Goal: Information Seeking & Learning: Check status

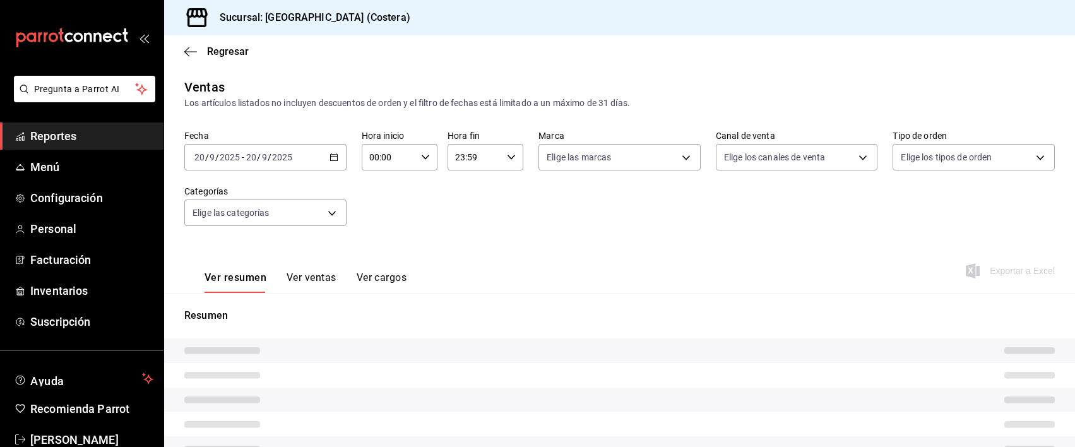
type input "f9973abf-4d50-430f-a3a0-1be1e9b440c3,4500806b-e482-404f-ace7-b7714d25f1ae,7e7b7…"
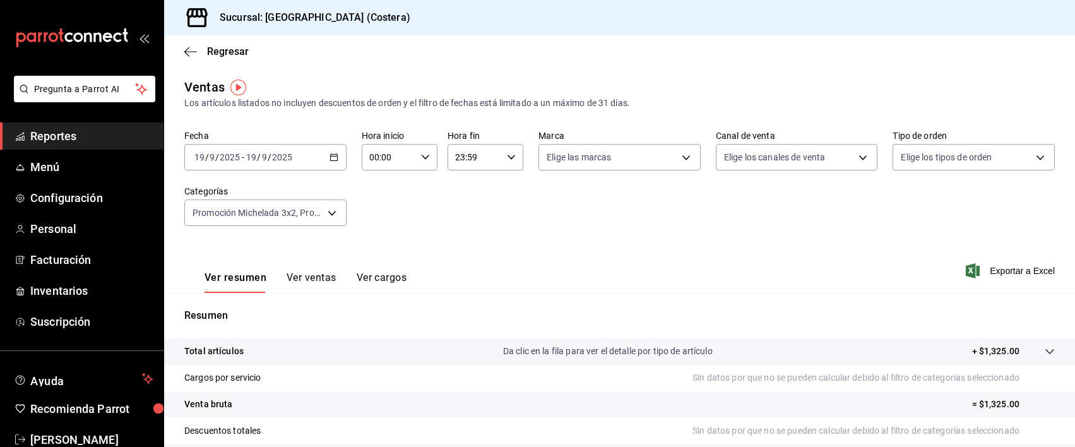
click at [70, 140] on span "Reportes" at bounding box center [91, 136] width 123 height 17
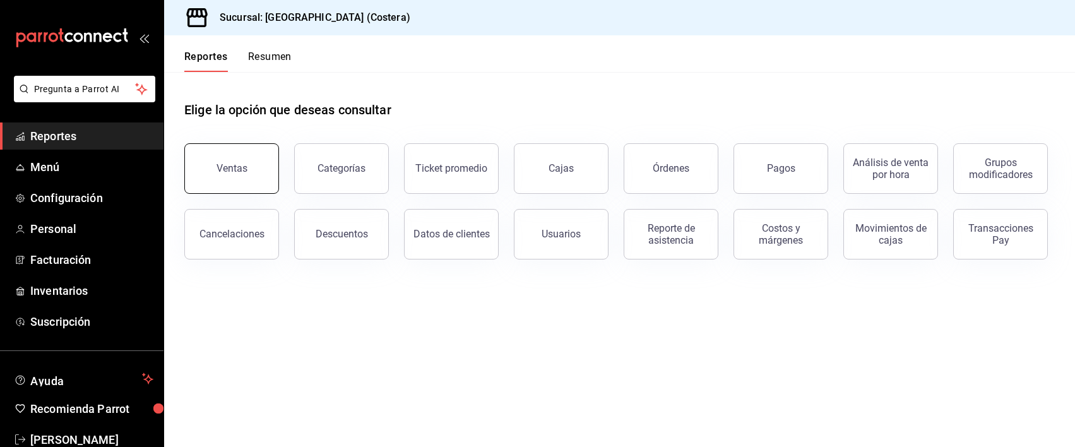
click at [219, 161] on button "Ventas" at bounding box center [231, 168] width 95 height 51
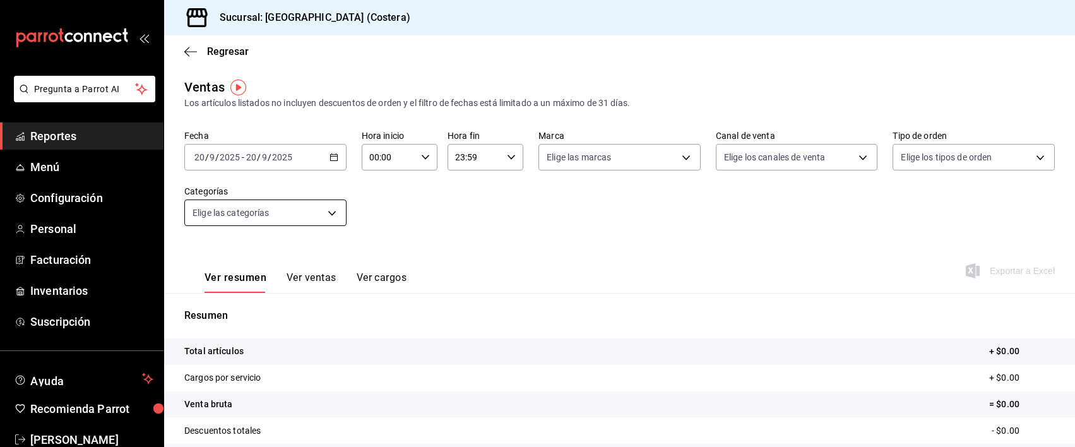
click at [333, 218] on body "Pregunta a Parrot AI Reportes Menú Configuración Personal Facturación Inventari…" at bounding box center [537, 223] width 1075 height 447
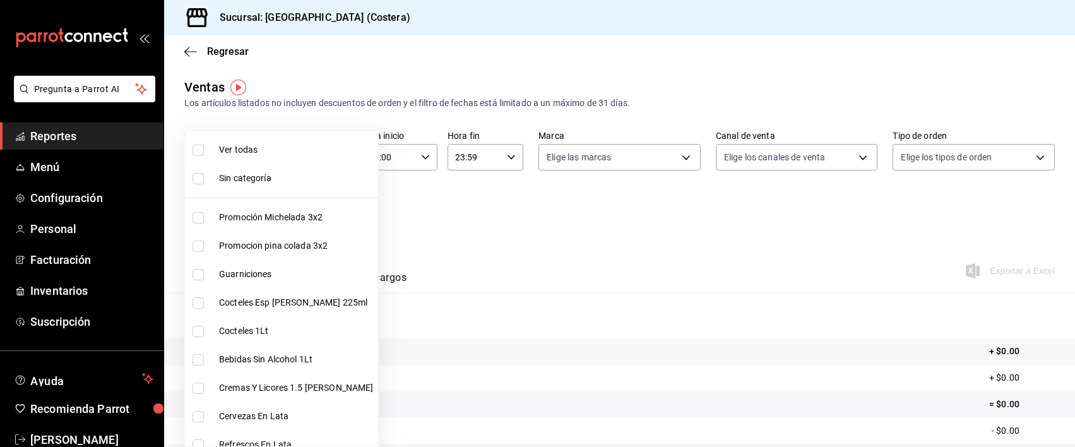
click at [196, 148] on input "checkbox" at bounding box center [198, 150] width 11 height 11
checkbox input "true"
type input "f9973abf-4d50-430f-a3a0-1be1e9b440c3,4500806b-e482-404f-ace7-b7714d25f1ae,b7f0a…"
checkbox input "true"
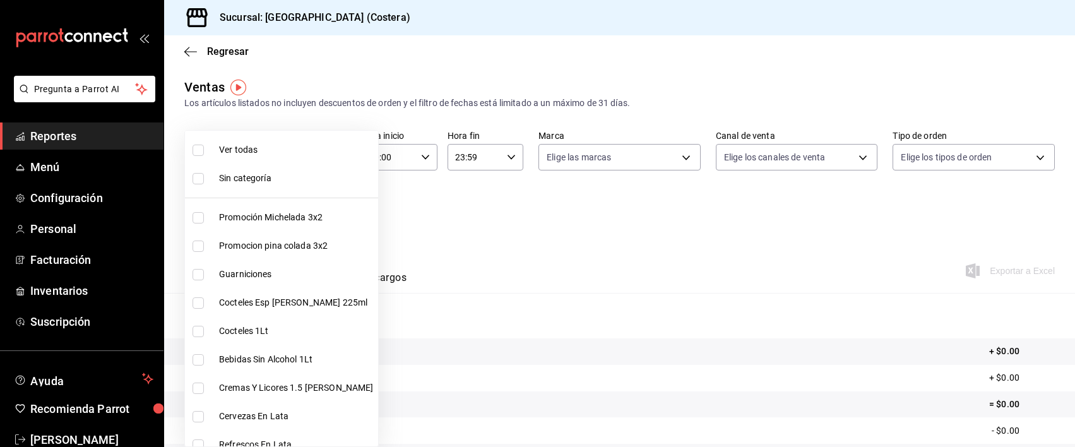
checkbox input "true"
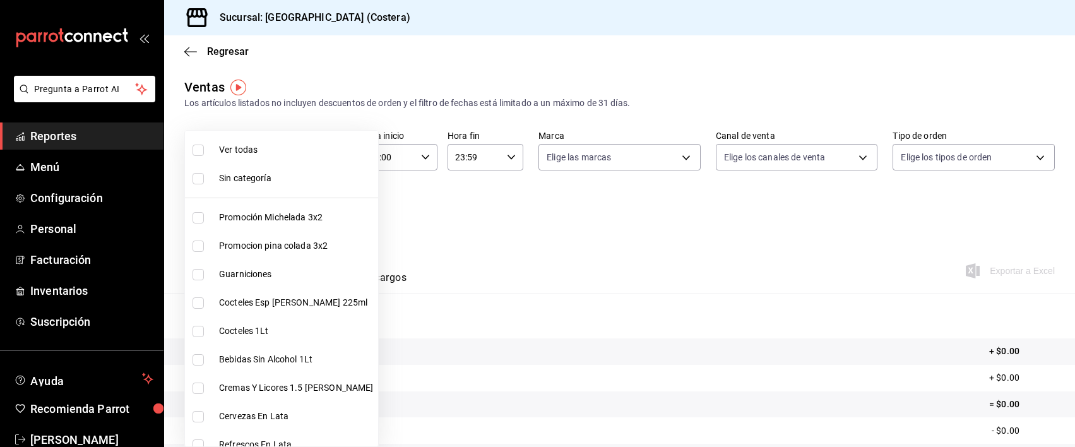
checkbox input "true"
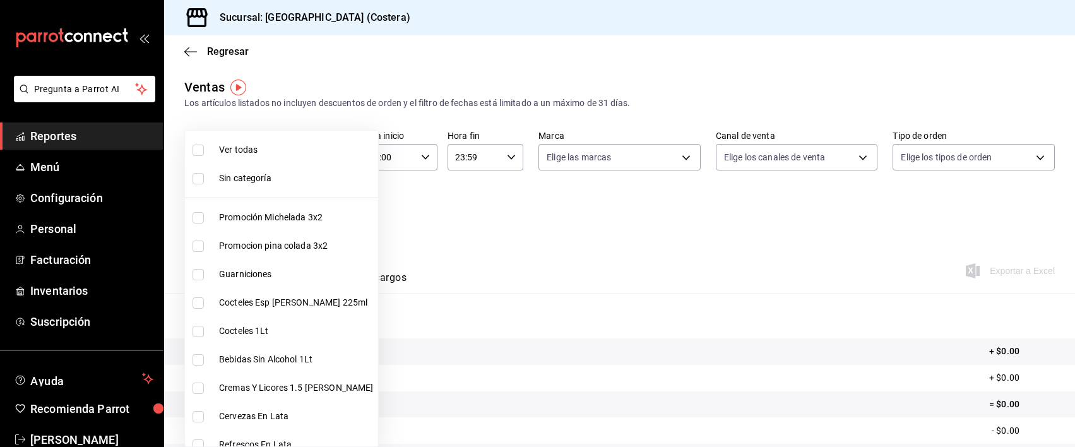
checkbox input "true"
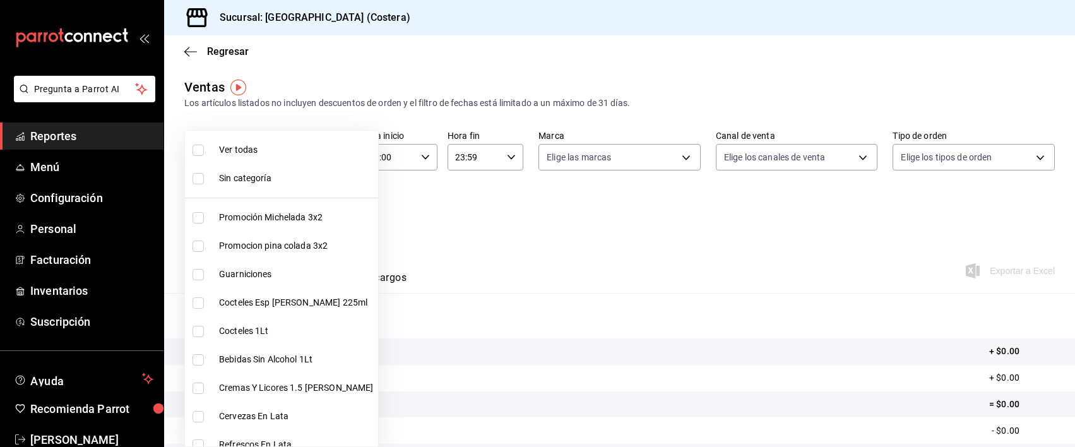
checkbox input "true"
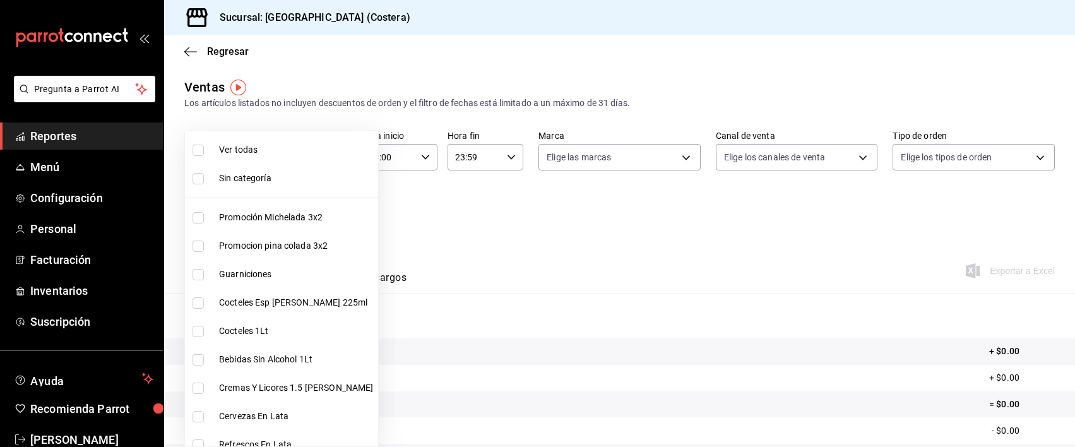
checkbox input "true"
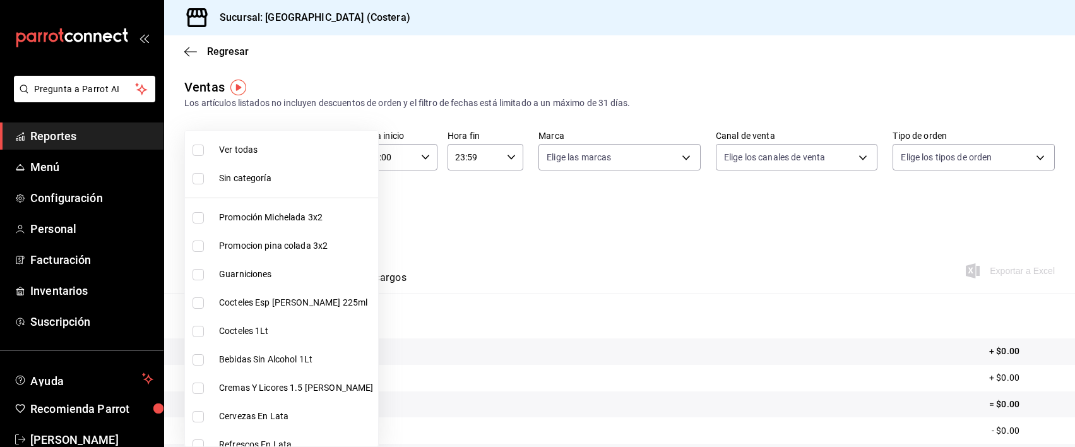
checkbox input "true"
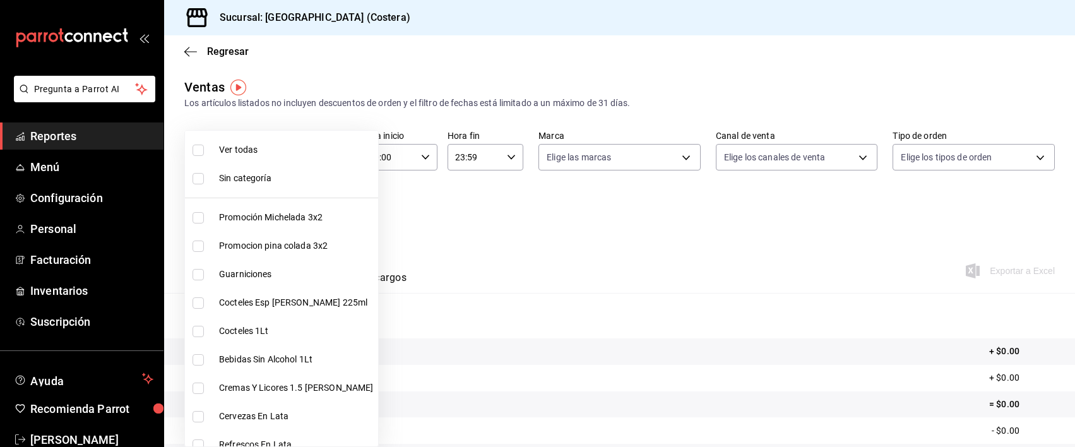
checkbox input "true"
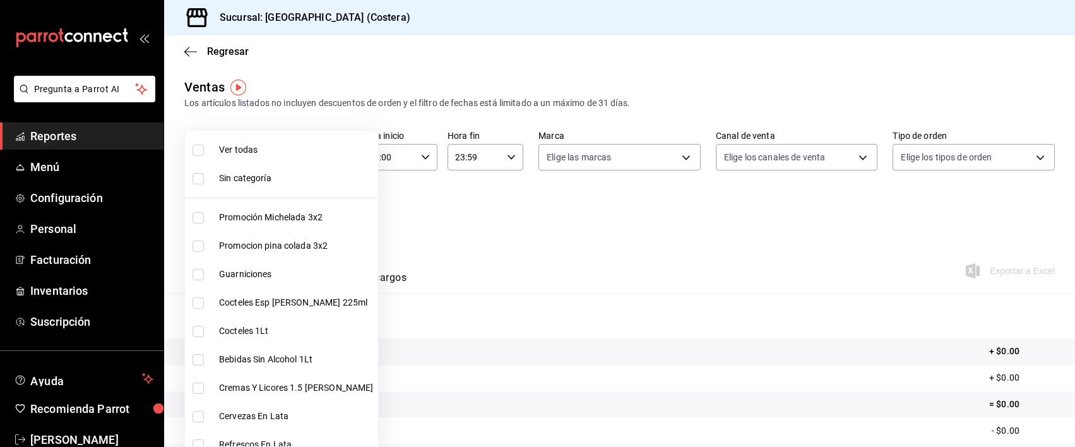
checkbox input "true"
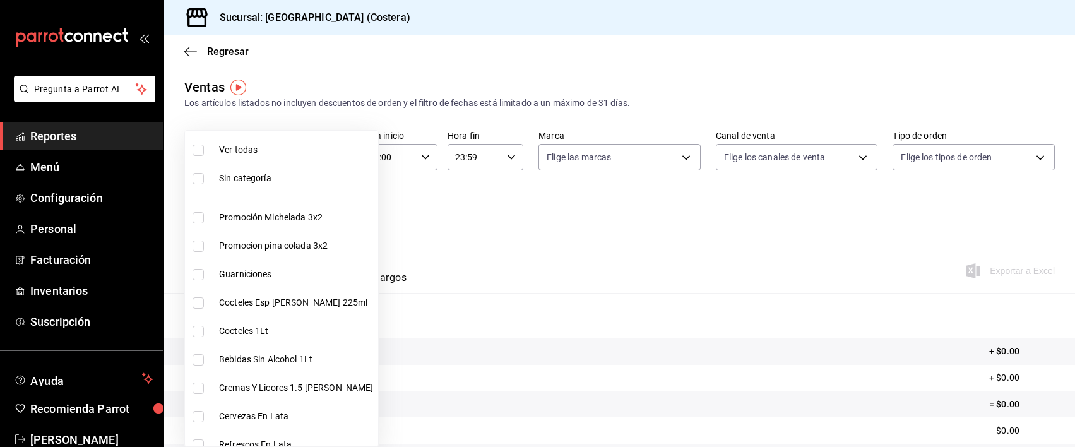
checkbox input "true"
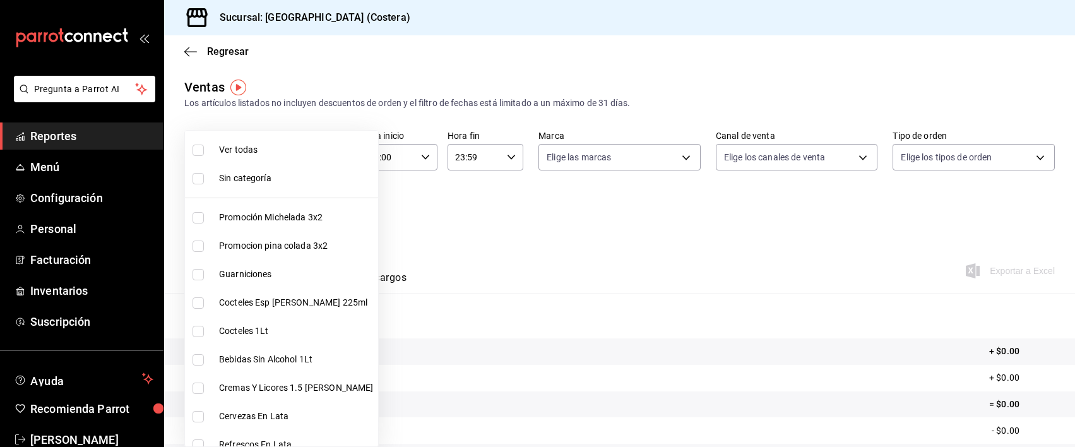
checkbox input "true"
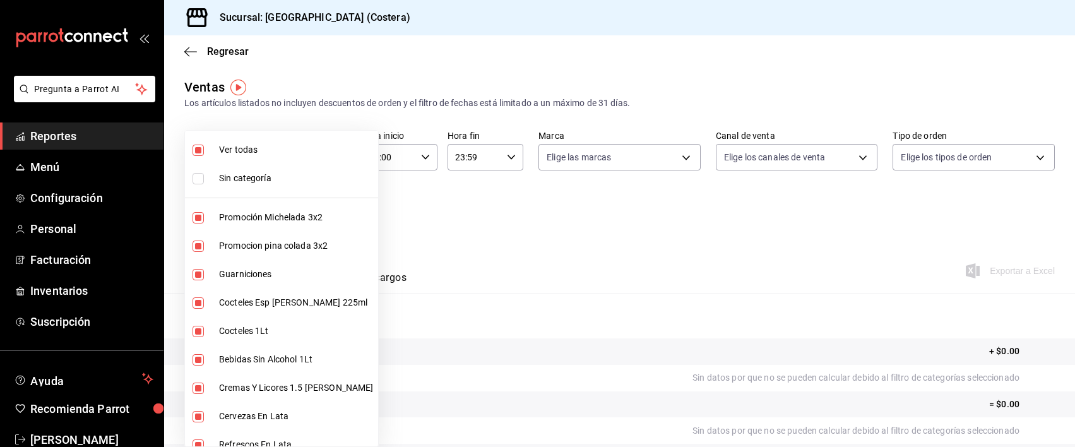
drag, startPoint x: 323, startPoint y: 47, endPoint x: 322, endPoint y: 53, distance: 6.4
click at [323, 47] on div at bounding box center [537, 223] width 1075 height 447
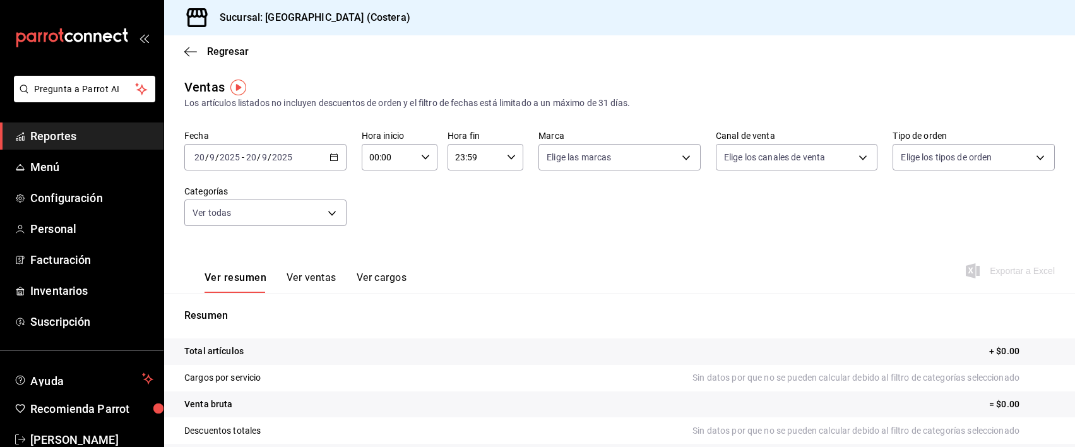
click at [335, 160] on icon "button" at bounding box center [334, 157] width 9 height 9
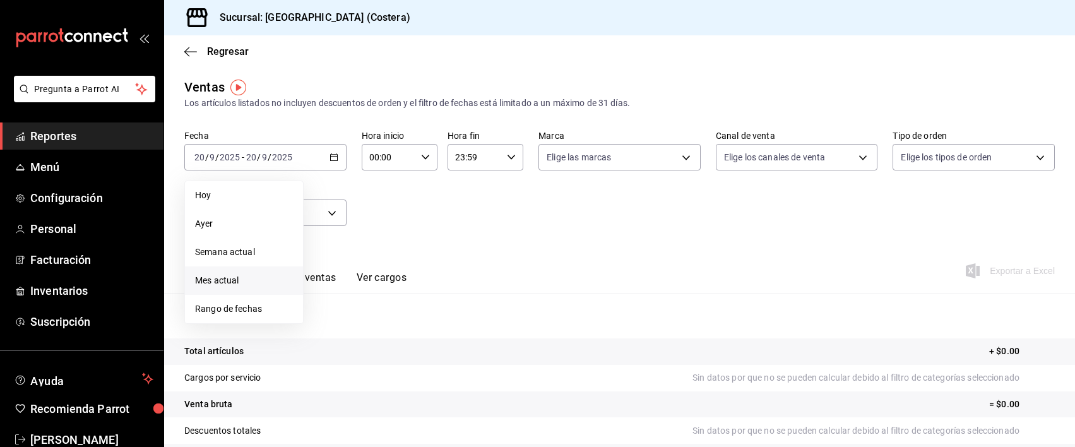
click at [219, 279] on span "Mes actual" at bounding box center [244, 280] width 98 height 13
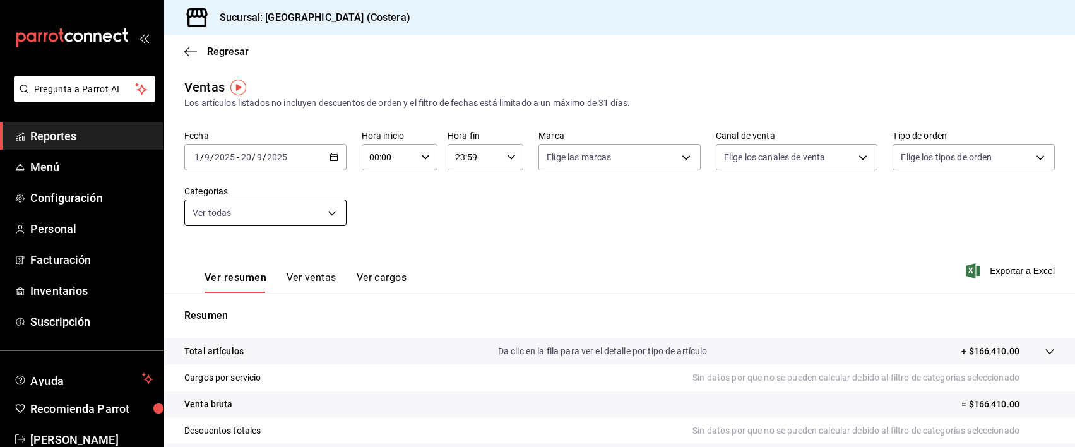
click at [337, 218] on body "Pregunta a Parrot AI Reportes Menú Configuración Personal Facturación Inventari…" at bounding box center [537, 223] width 1075 height 447
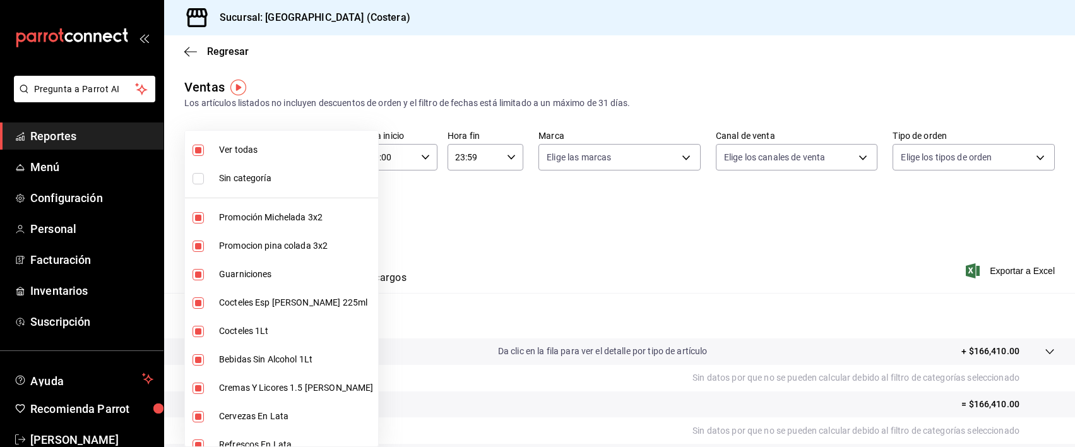
click at [198, 152] on input "checkbox" at bounding box center [198, 150] width 11 height 11
checkbox input "false"
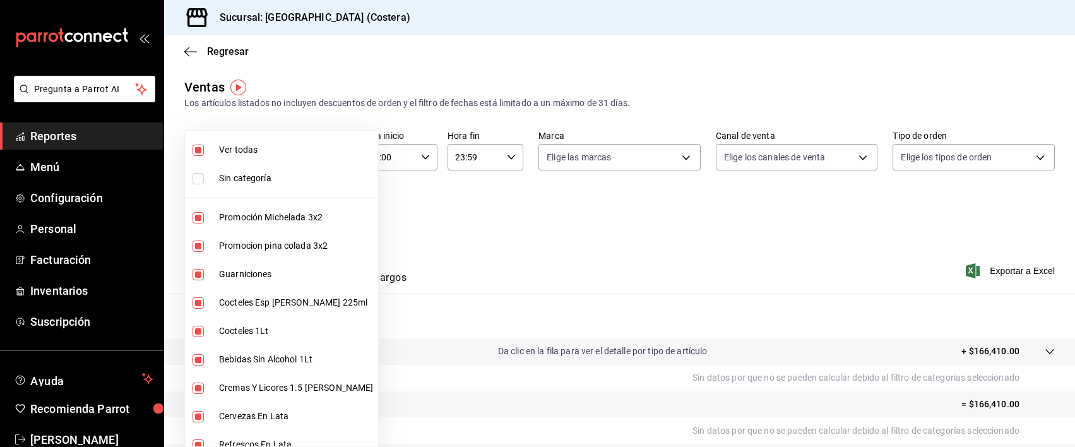
checkbox input "false"
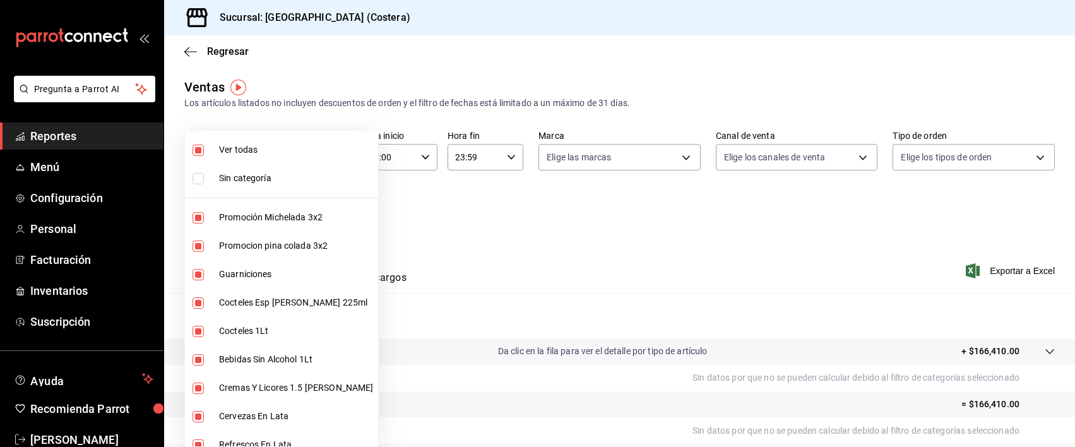
checkbox input "false"
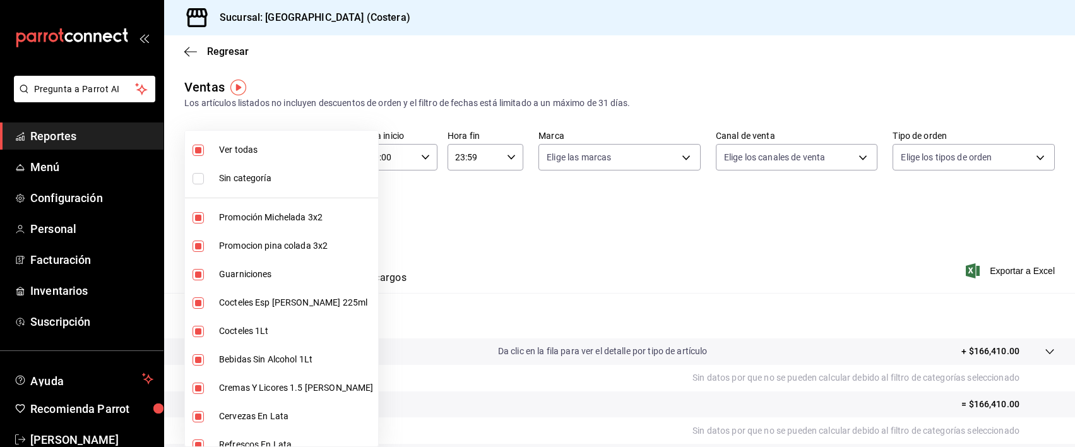
checkbox input "false"
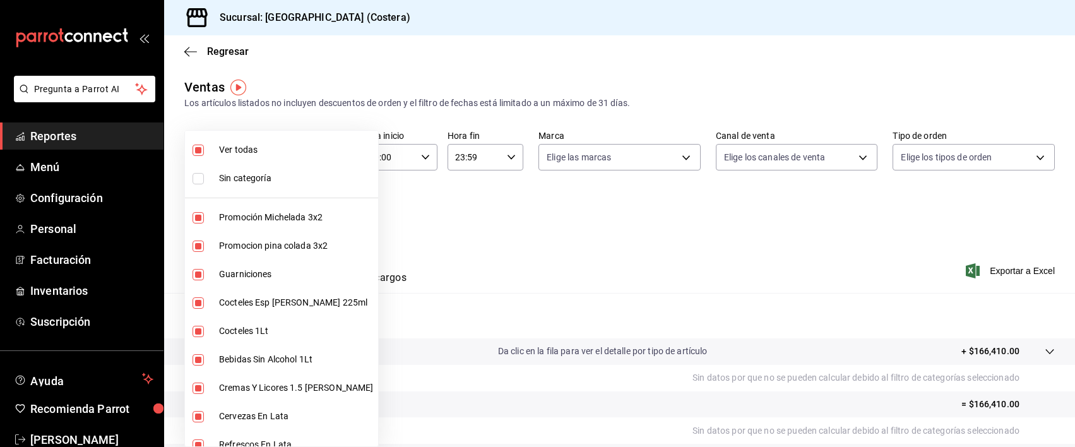
checkbox input "false"
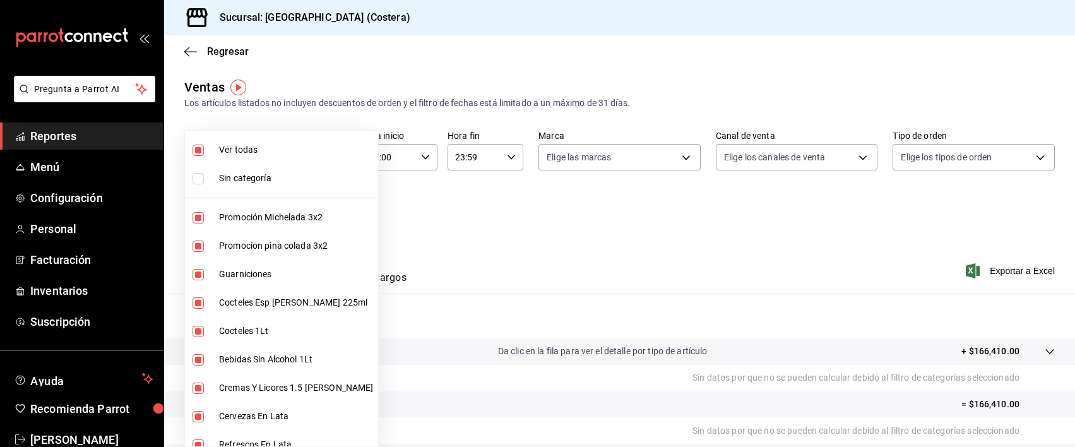
checkbox input "false"
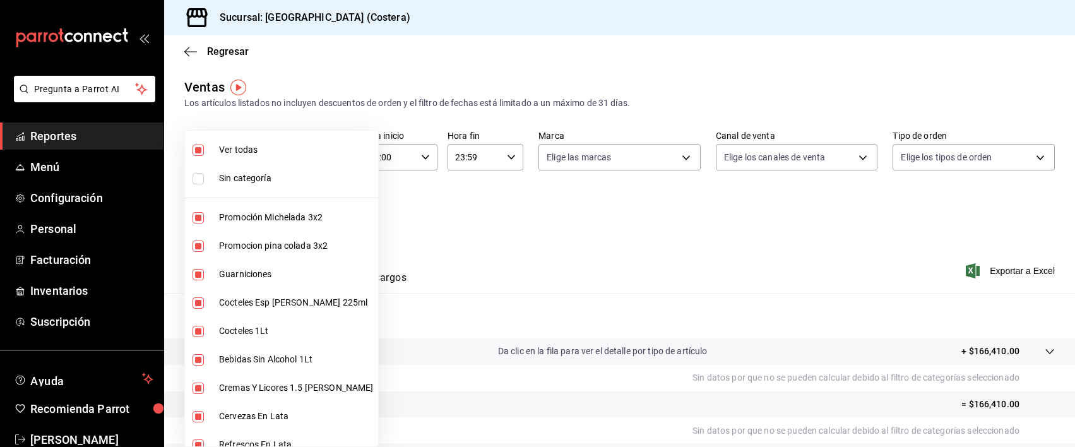
checkbox input "false"
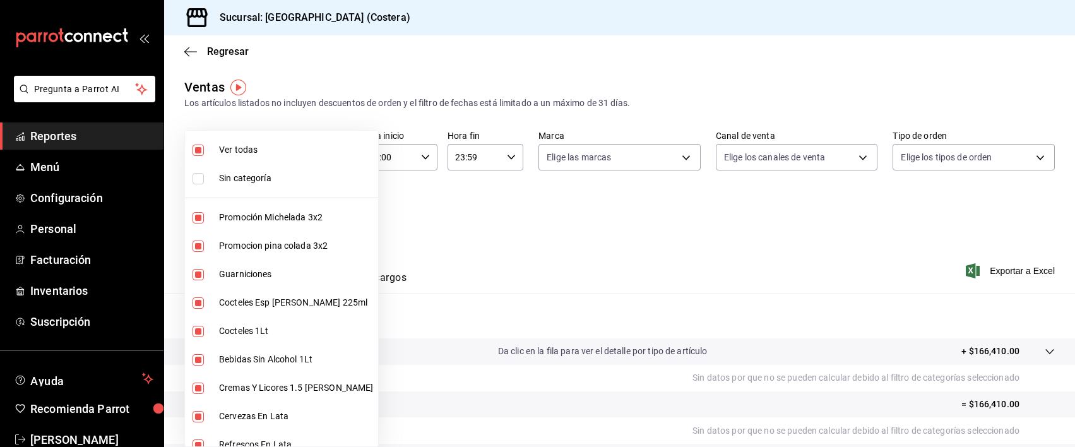
checkbox input "false"
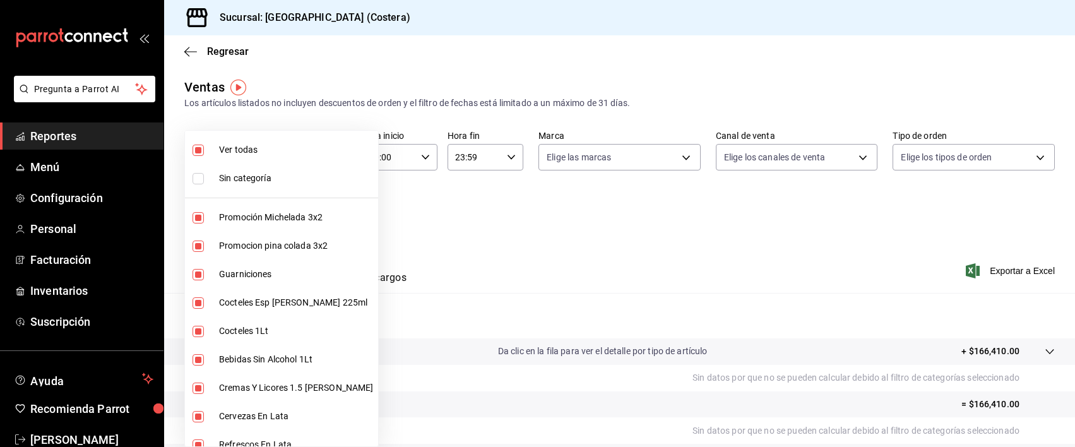
checkbox input "false"
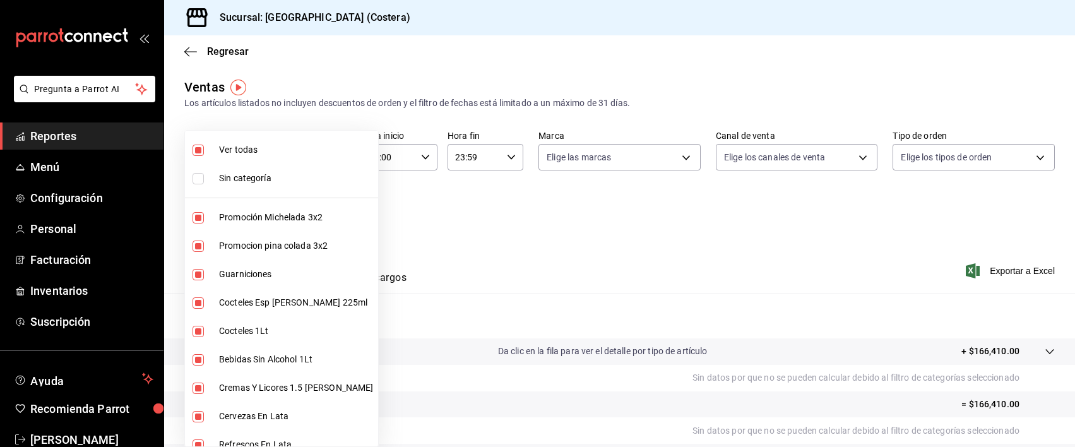
checkbox input "false"
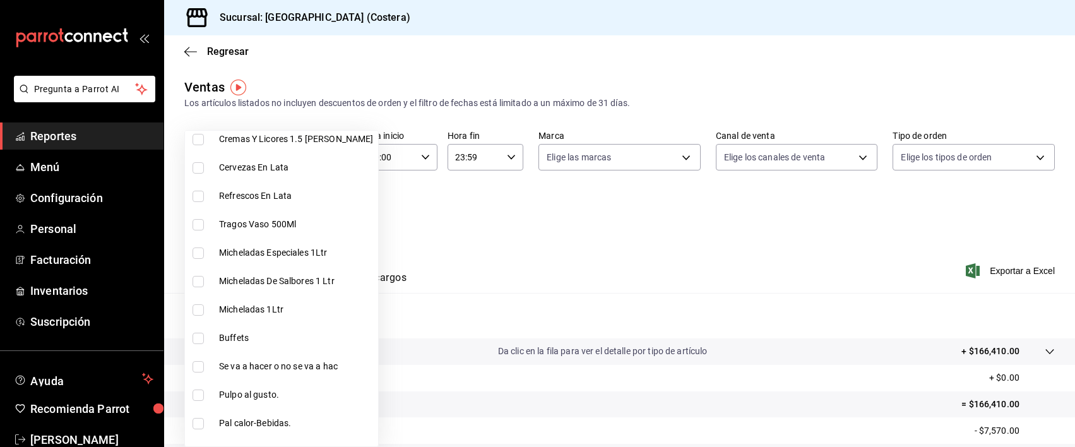
scroll to position [255, 0]
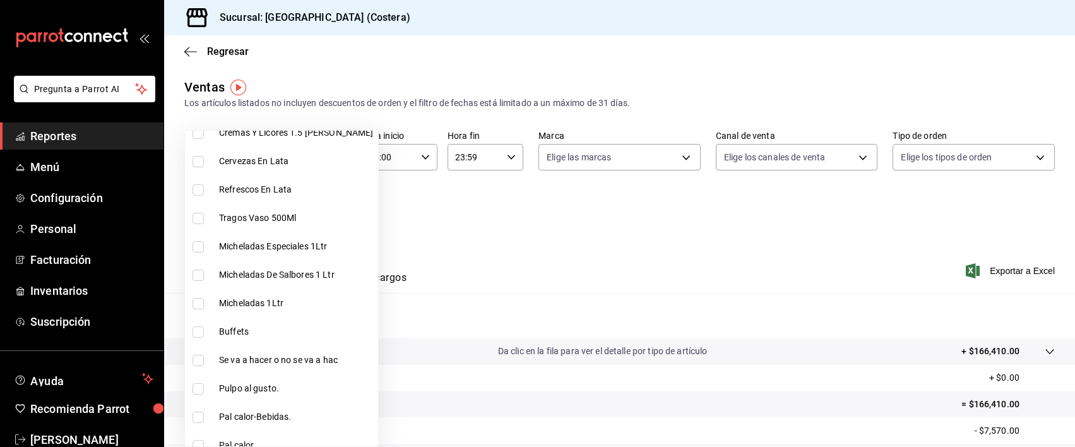
click at [198, 330] on input "checkbox" at bounding box center [198, 331] width 11 height 11
checkbox input "true"
type input "a6ccece2-b5e1-4d3d-ae72-43ec26be992e"
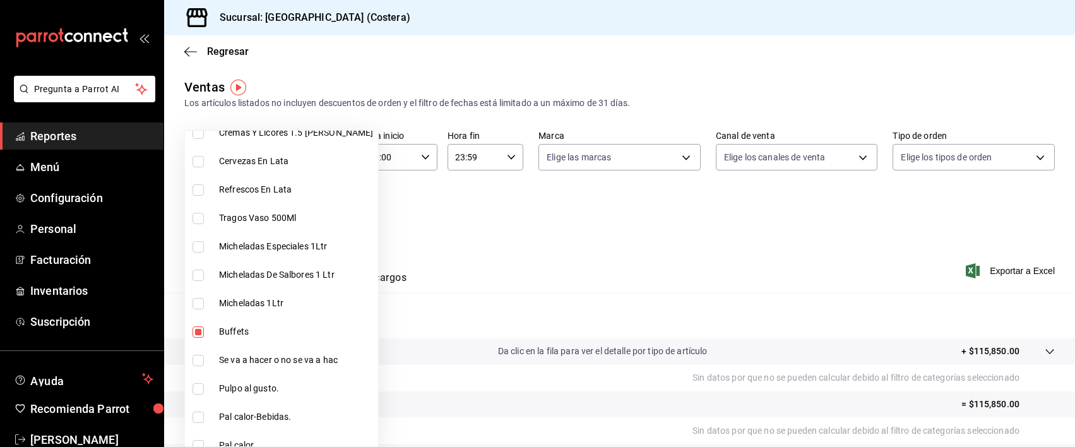
click at [501, 227] on div at bounding box center [537, 223] width 1075 height 447
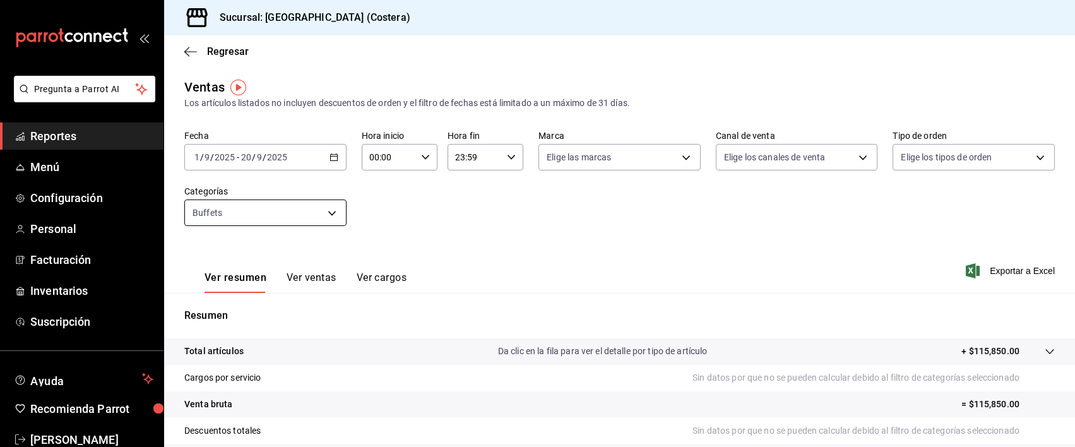
click at [336, 207] on body "Pregunta a Parrot AI Reportes Menú Configuración Personal Facturación Inventari…" at bounding box center [537, 223] width 1075 height 447
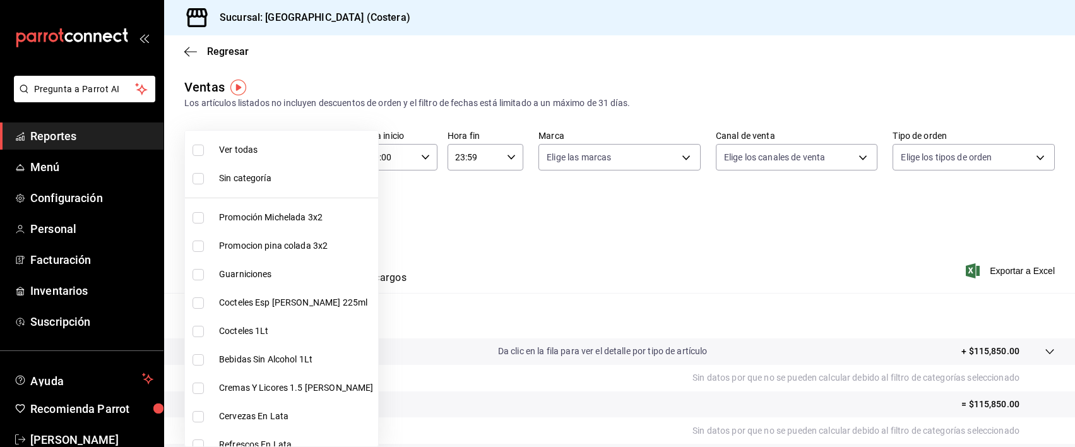
click at [198, 149] on input "checkbox" at bounding box center [198, 150] width 11 height 11
checkbox input "true"
type input "f9973abf-4d50-430f-a3a0-1be1e9b440c3,4500806b-e482-404f-ace7-b7714d25f1ae,b7f0a…"
checkbox input "true"
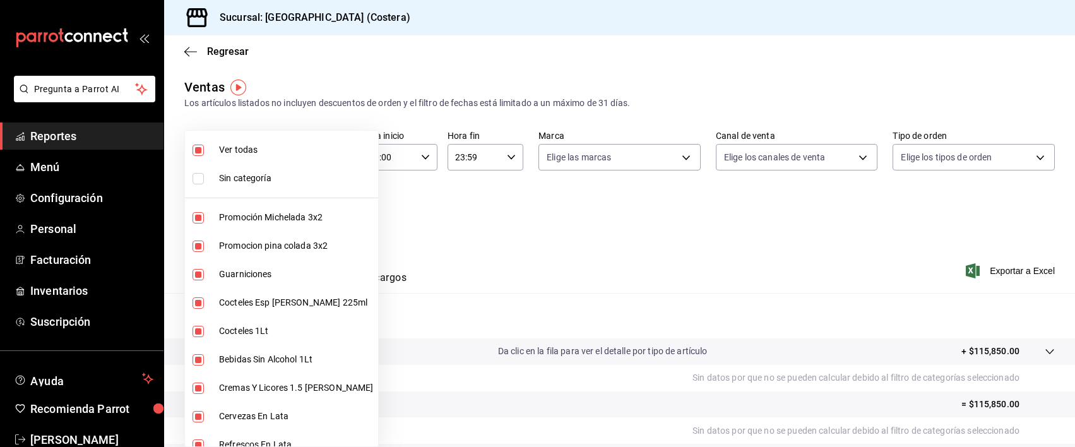
checkbox input "true"
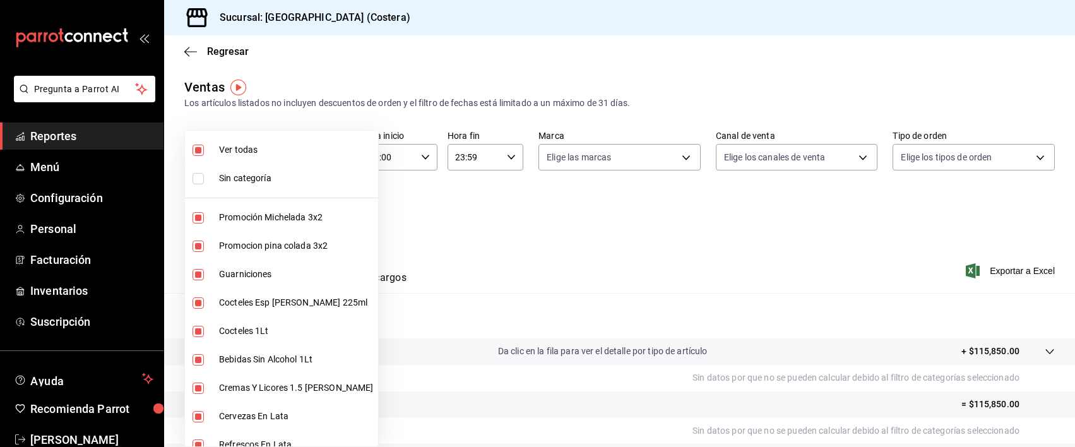
checkbox input "true"
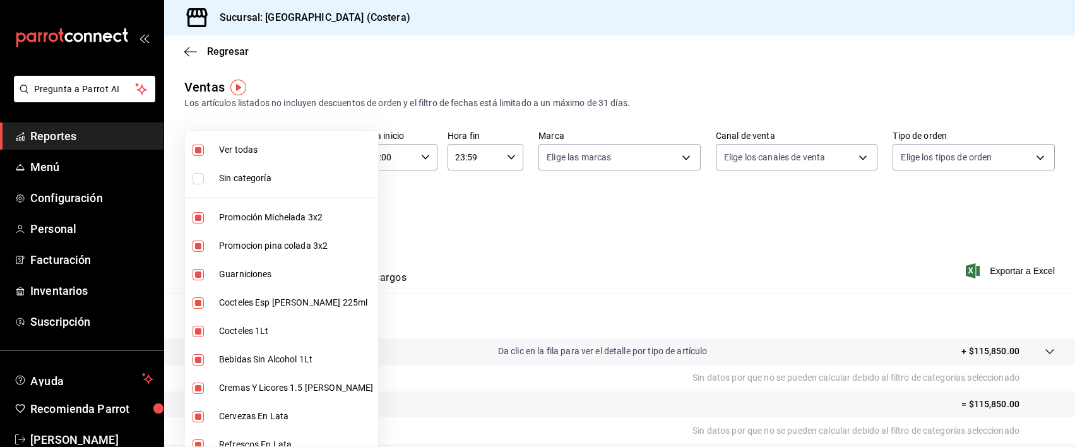
checkbox input "true"
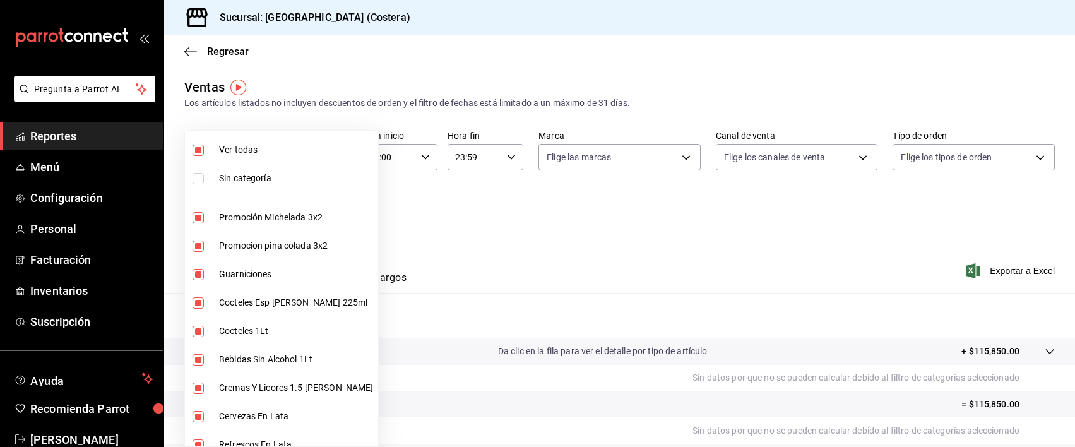
checkbox input "true"
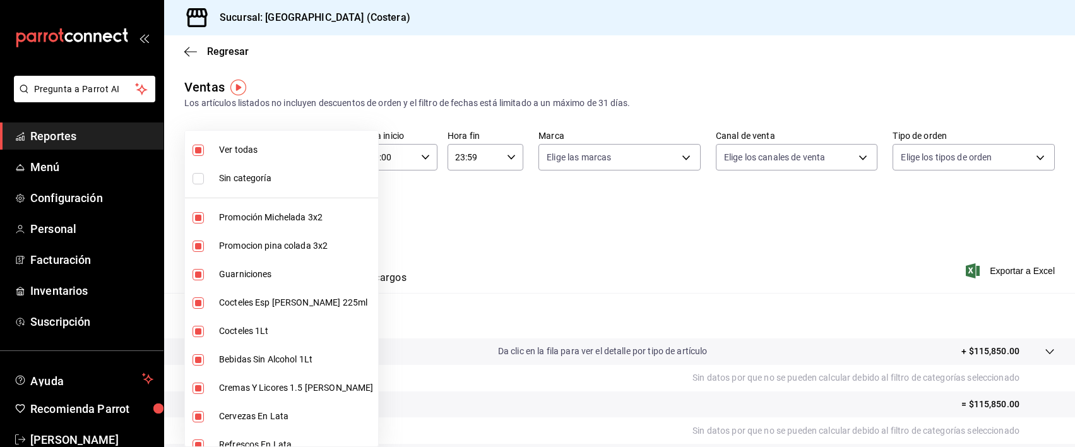
checkbox input "true"
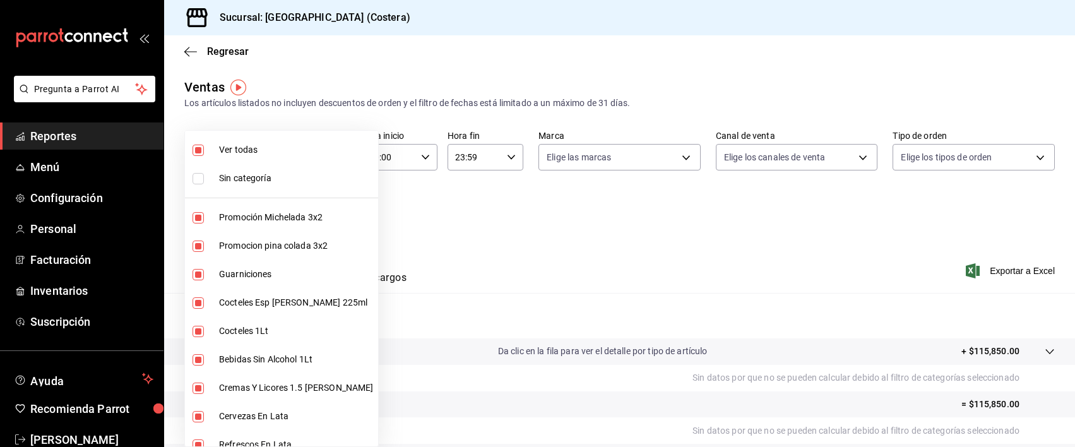
checkbox input "true"
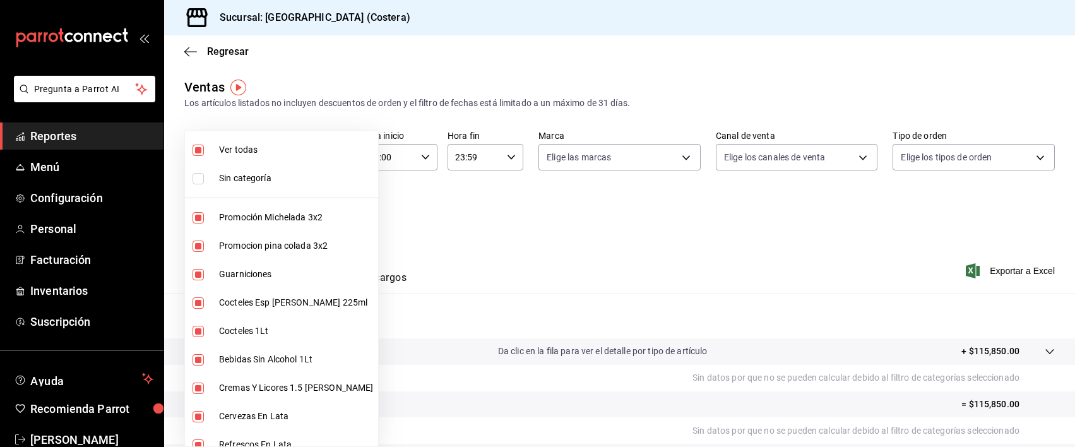
checkbox input "true"
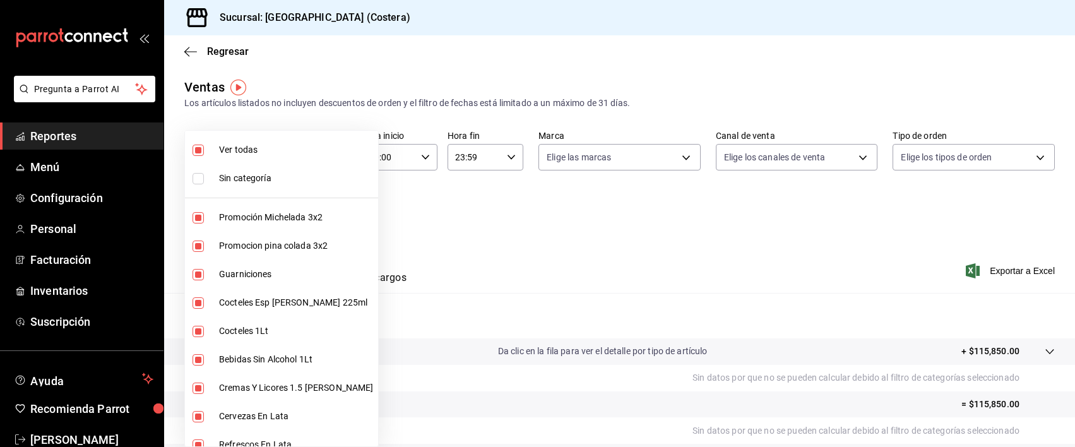
checkbox input "true"
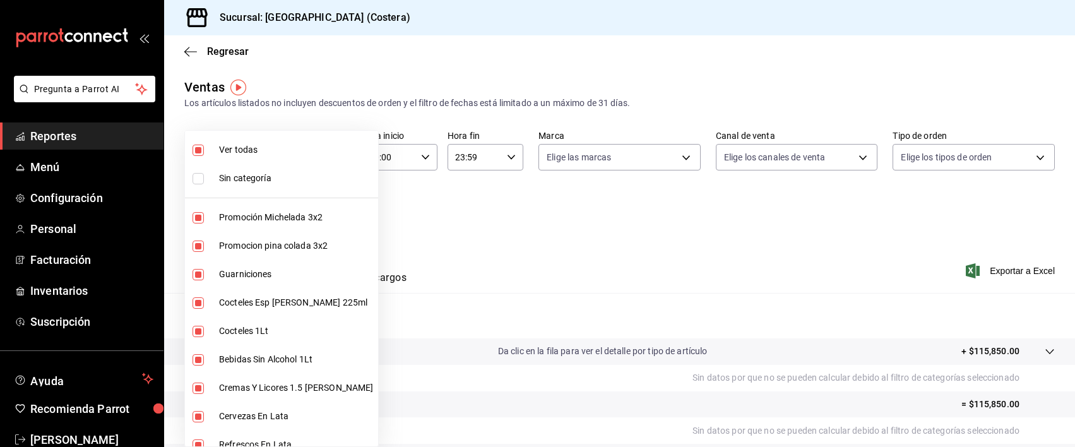
checkbox input "true"
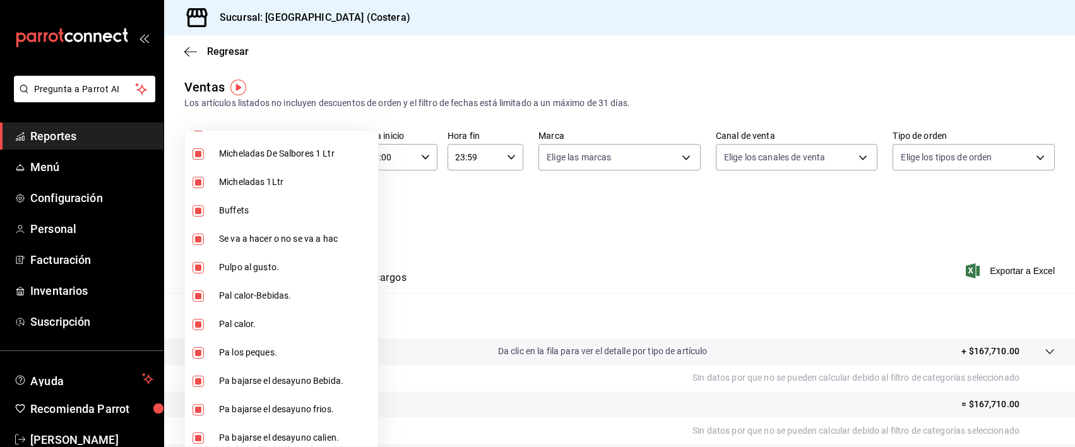
scroll to position [393, 0]
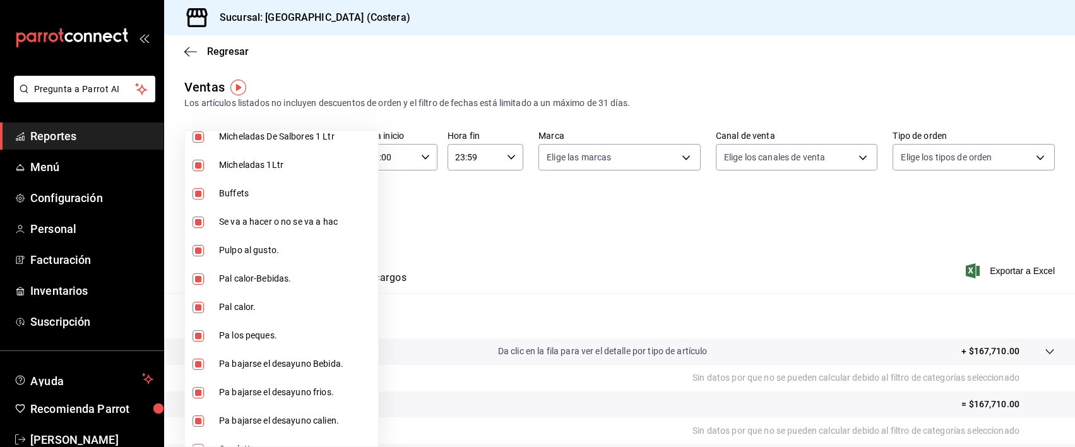
click at [199, 197] on input "checkbox" at bounding box center [198, 193] width 11 height 11
checkbox input "false"
type input "f9973abf-4d50-430f-a3a0-1be1e9b440c3,4500806b-e482-404f-ace7-b7714d25f1ae,b7f0a…"
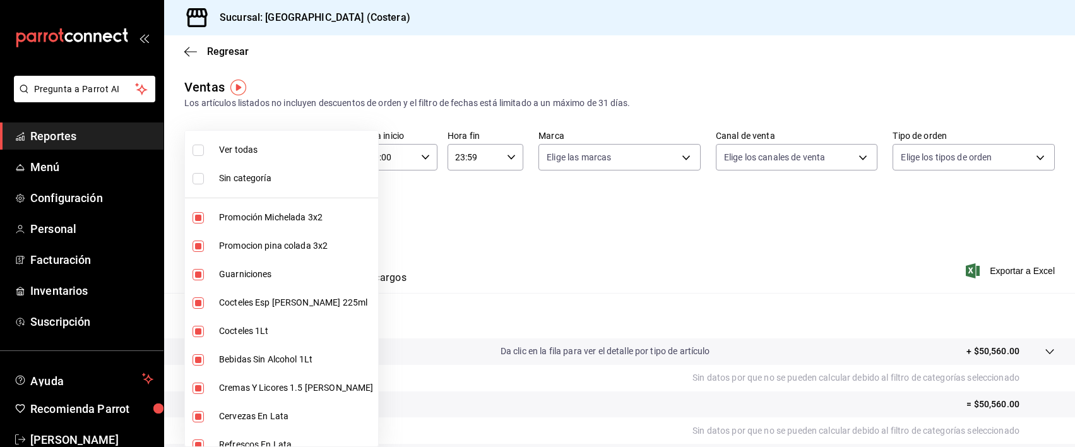
click at [201, 150] on input "checkbox" at bounding box center [198, 150] width 11 height 11
checkbox input "true"
type input "f9973abf-4d50-430f-a3a0-1be1e9b440c3,4500806b-e482-404f-ace7-b7714d25f1ae,b7f0a…"
checkbox input "true"
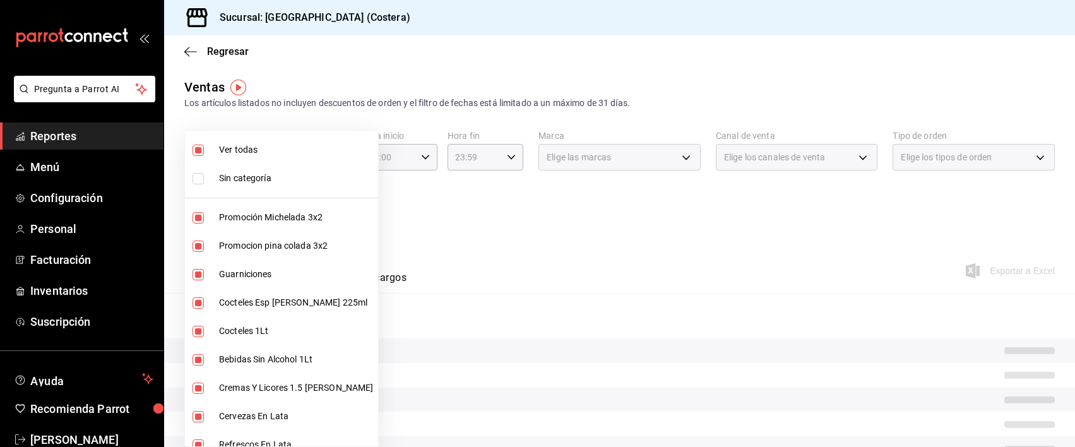
click at [201, 150] on input "checkbox" at bounding box center [198, 150] width 11 height 11
checkbox input "false"
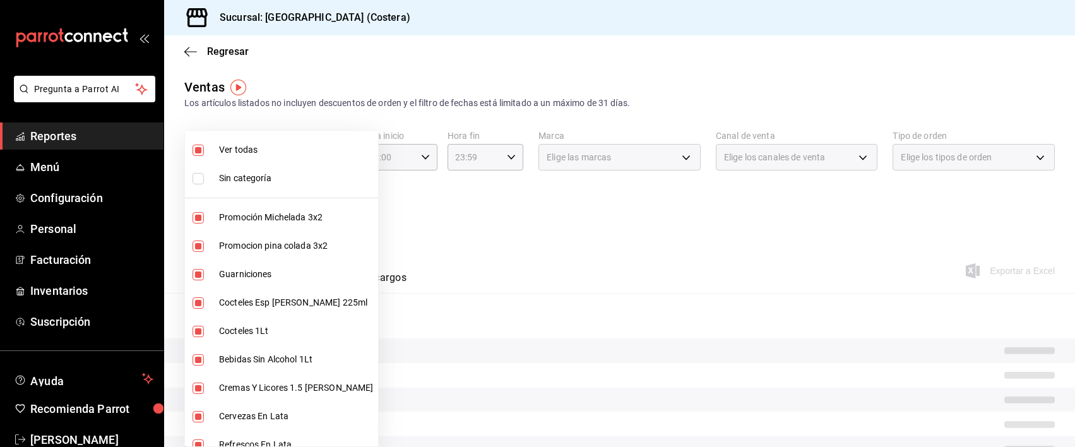
checkbox input "false"
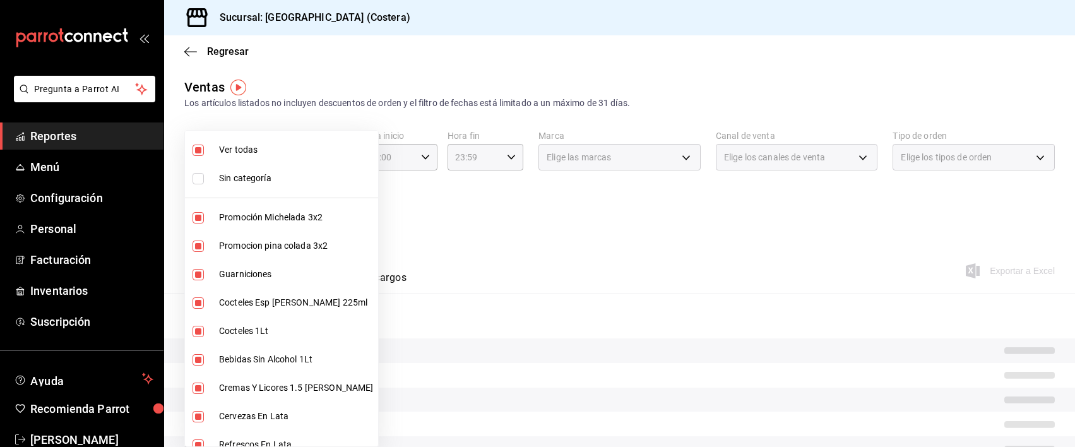
checkbox input "false"
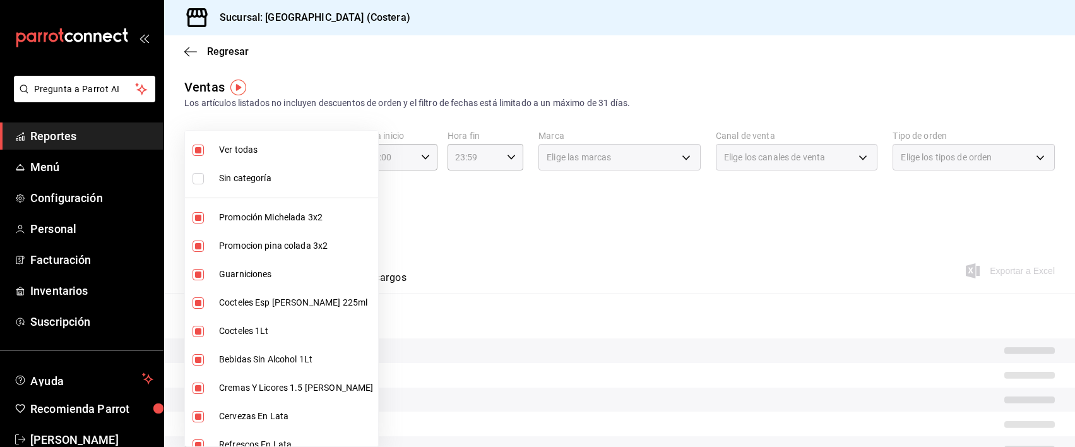
checkbox input "false"
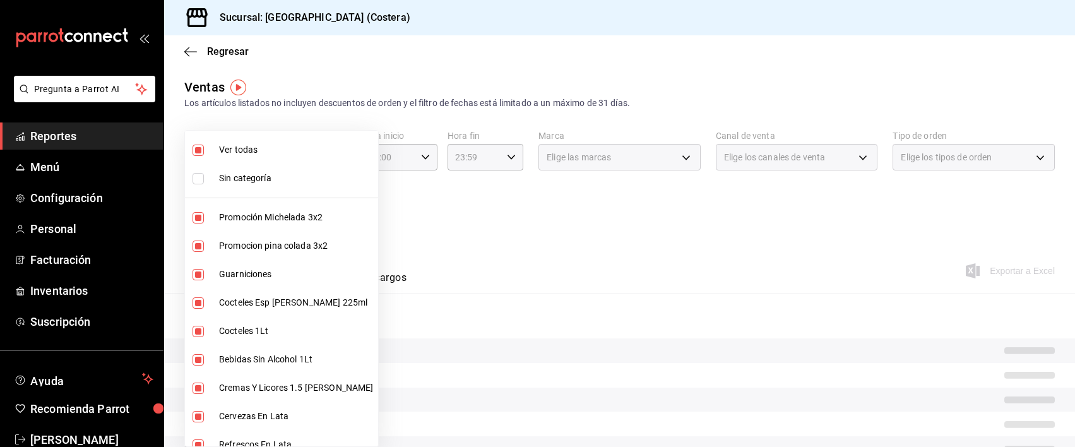
checkbox input "false"
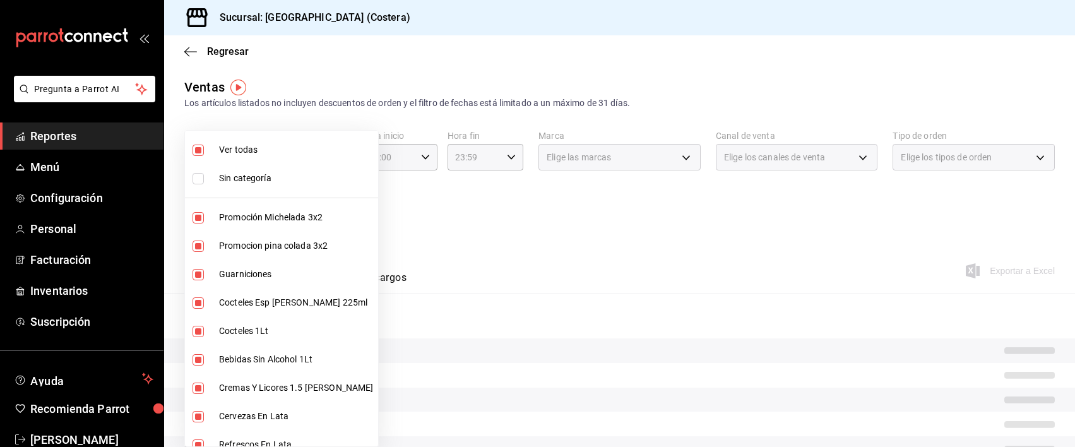
checkbox input "false"
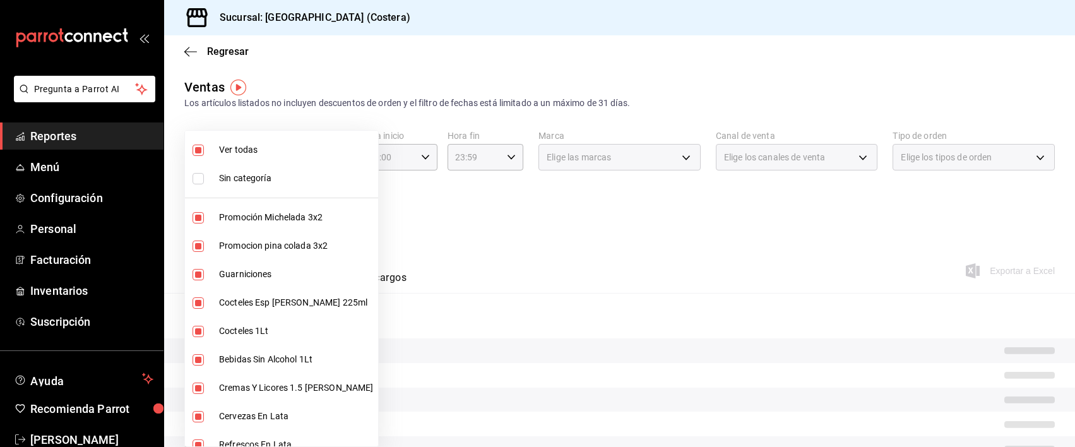
checkbox input "false"
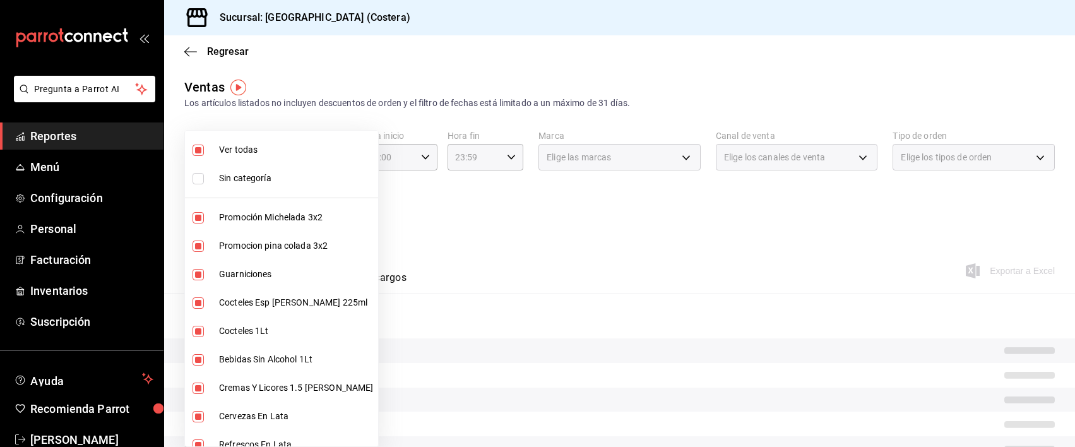
checkbox input "false"
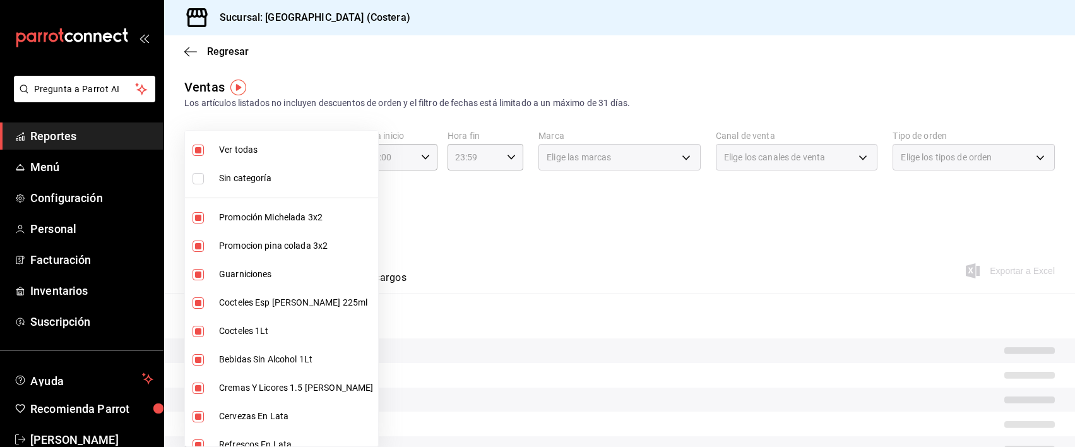
checkbox input "false"
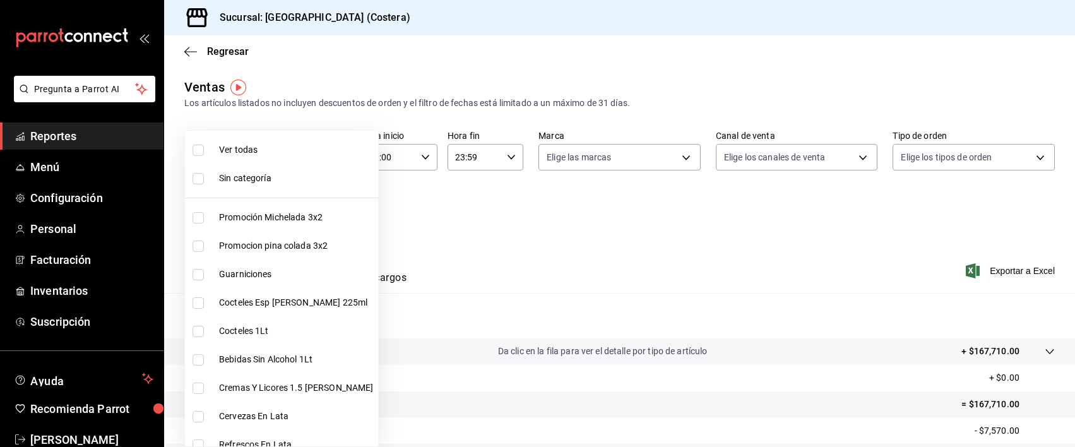
click at [205, 219] on label at bounding box center [201, 217] width 16 height 11
click at [204, 219] on input "checkbox" at bounding box center [198, 217] width 11 height 11
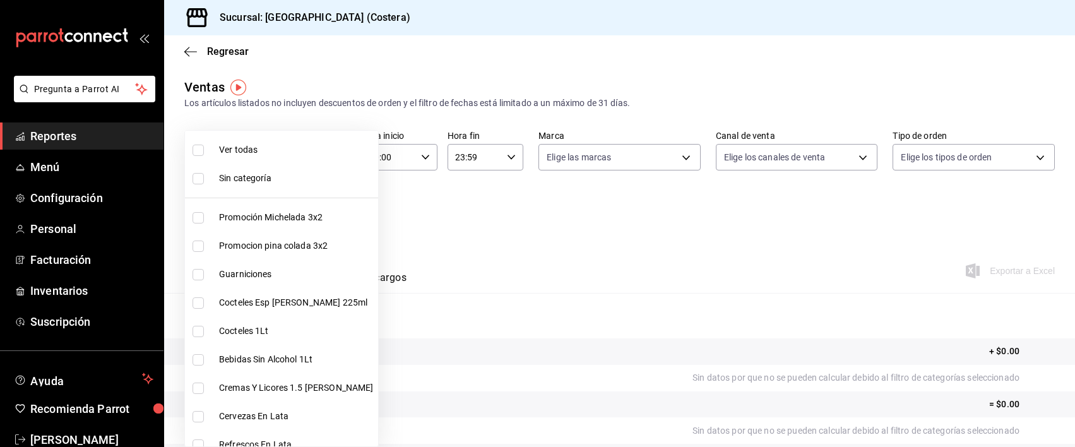
click at [199, 220] on input "checkbox" at bounding box center [198, 217] width 11 height 11
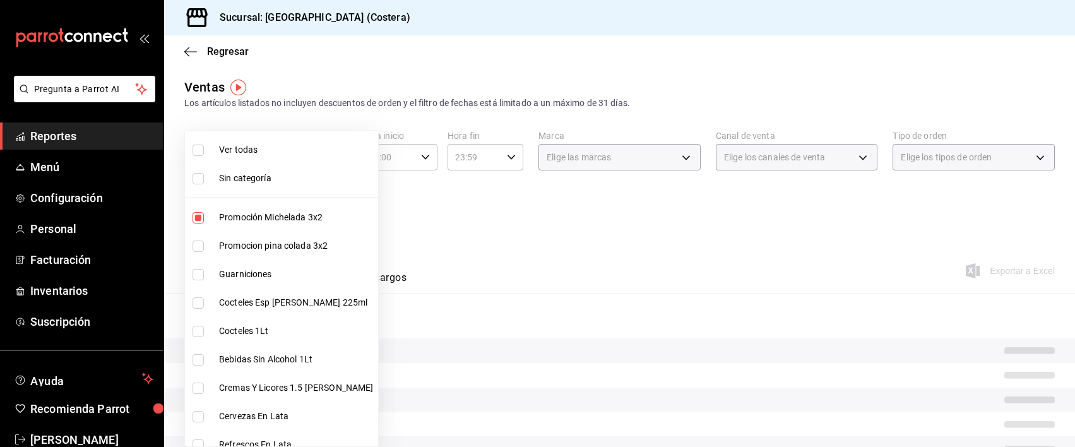
scroll to position [30, 0]
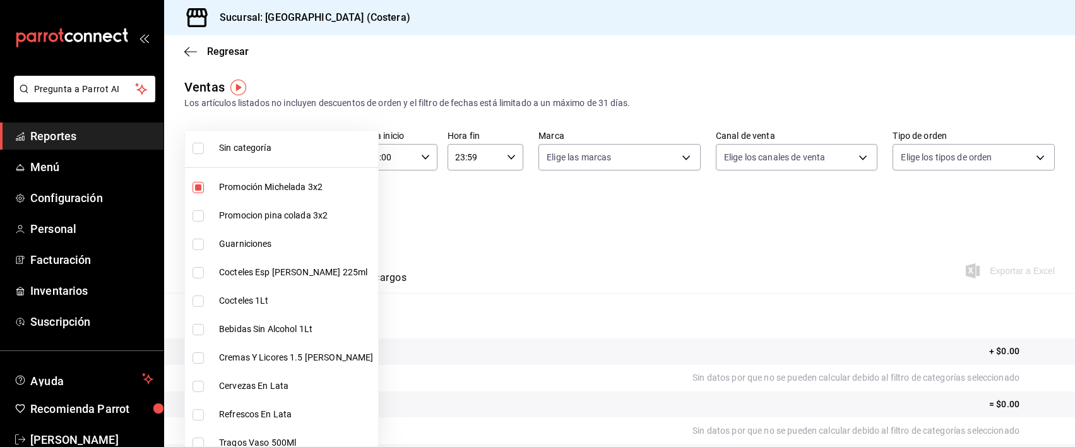
click at [200, 215] on input "checkbox" at bounding box center [198, 215] width 11 height 11
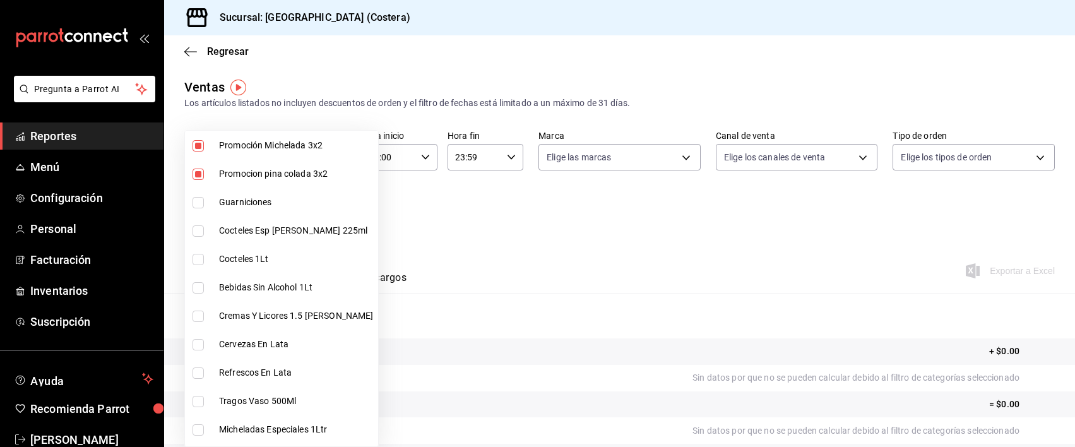
click at [198, 232] on input "checkbox" at bounding box center [198, 230] width 11 height 11
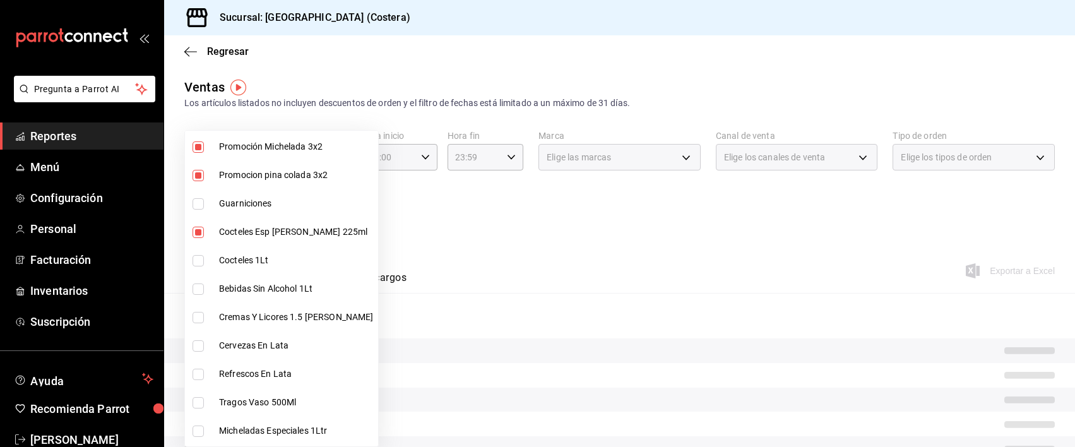
click at [198, 260] on input "checkbox" at bounding box center [198, 260] width 11 height 11
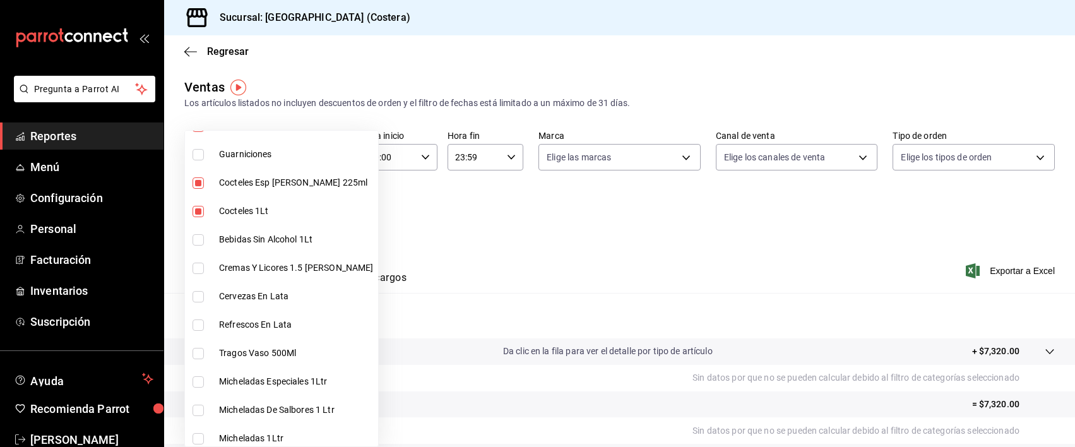
click at [199, 240] on input "checkbox" at bounding box center [198, 239] width 11 height 11
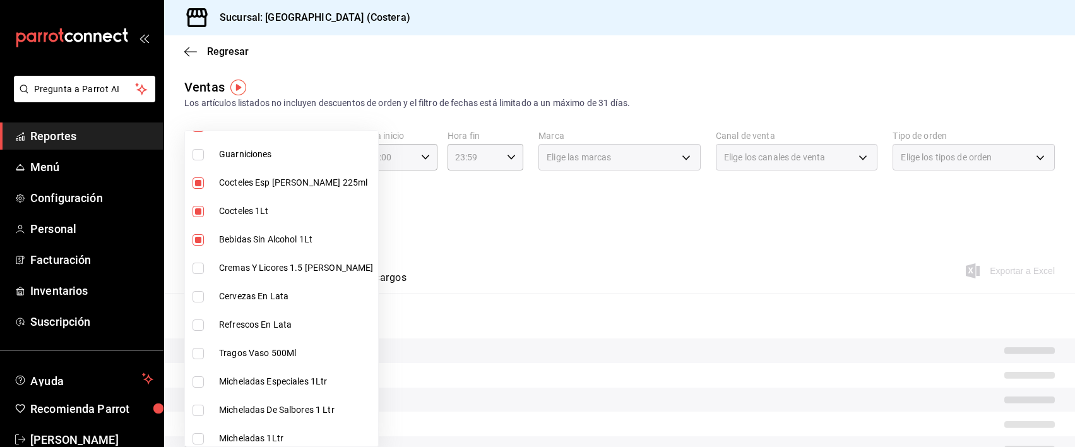
click at [196, 268] on input "checkbox" at bounding box center [198, 268] width 11 height 11
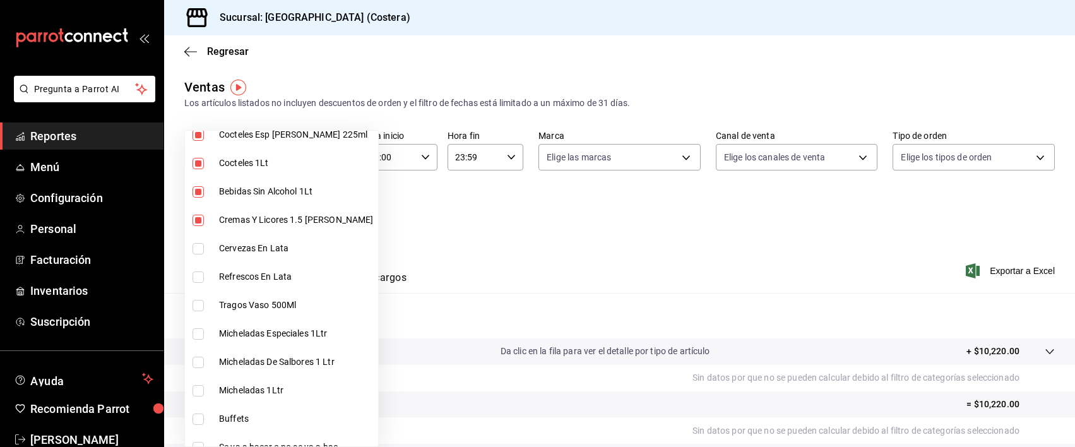
drag, startPoint x: 199, startPoint y: 249, endPoint x: 197, endPoint y: 278, distance: 28.5
click at [199, 249] on input "checkbox" at bounding box center [198, 248] width 11 height 11
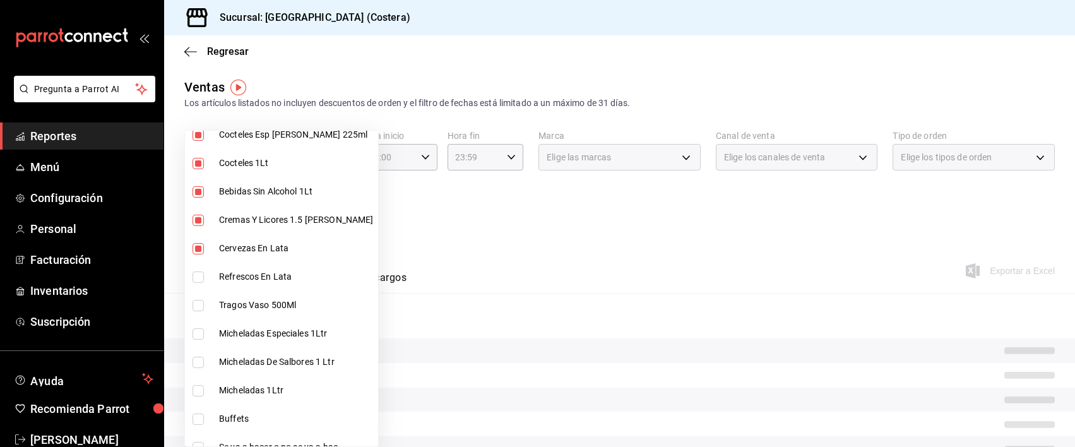
click at [197, 278] on input "checkbox" at bounding box center [198, 277] width 11 height 11
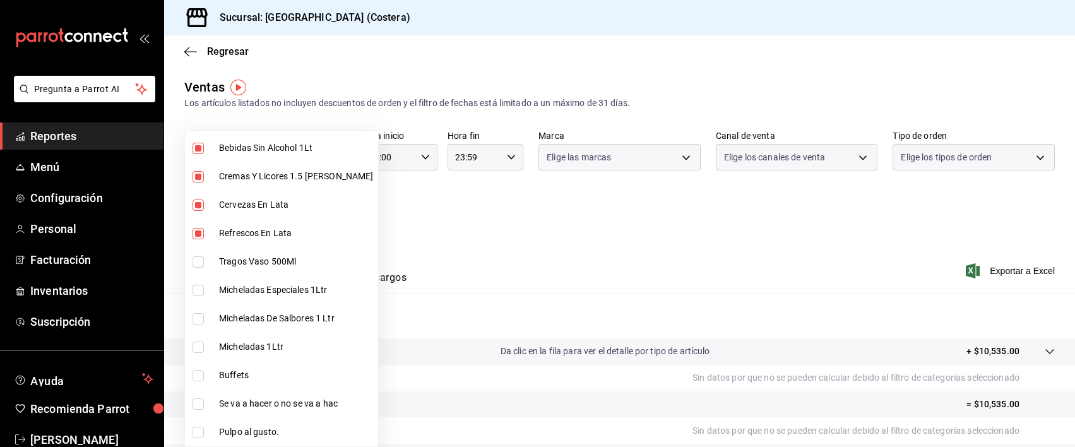
scroll to position [220, 0]
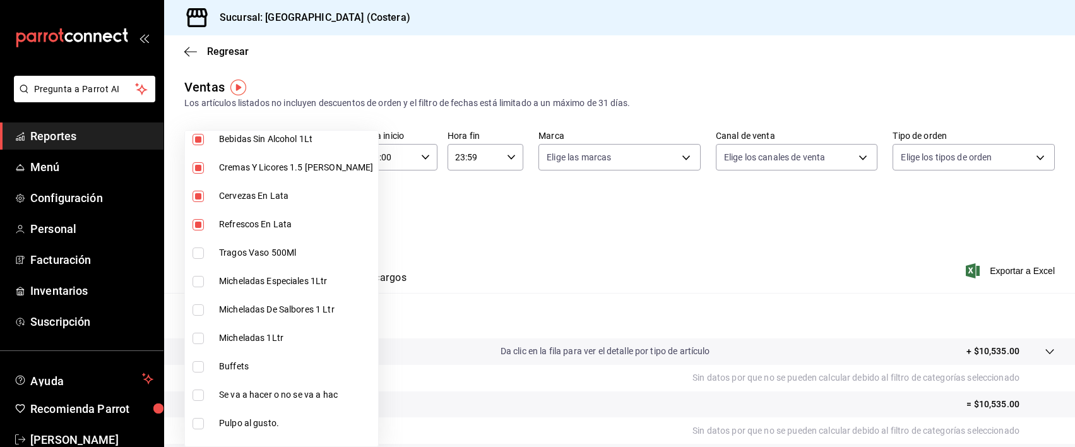
click at [196, 256] on input "checkbox" at bounding box center [198, 253] width 11 height 11
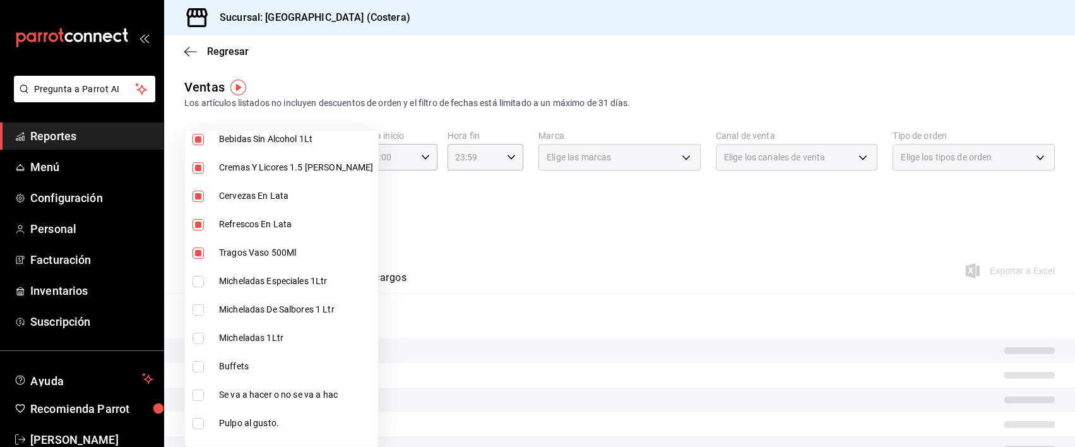
click at [198, 285] on input "checkbox" at bounding box center [198, 281] width 11 height 11
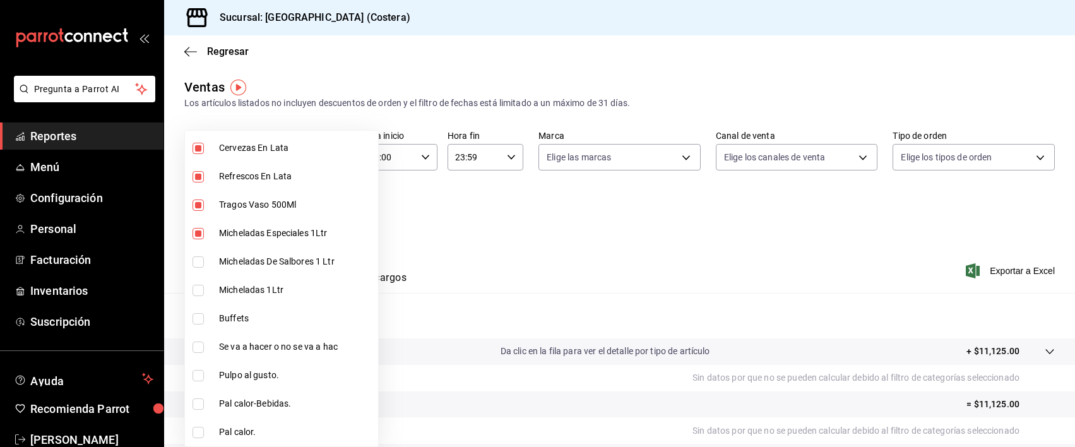
click at [200, 262] on input "checkbox" at bounding box center [198, 261] width 11 height 11
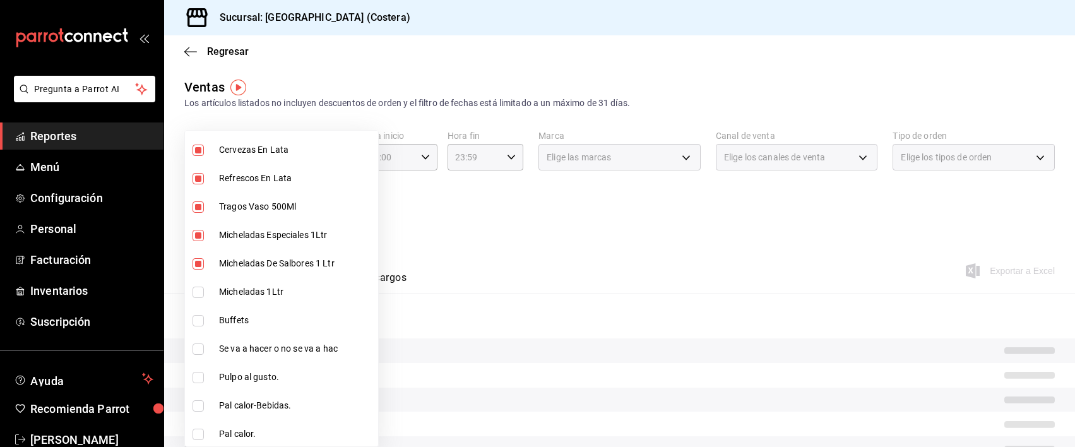
click at [199, 296] on input "checkbox" at bounding box center [198, 292] width 11 height 11
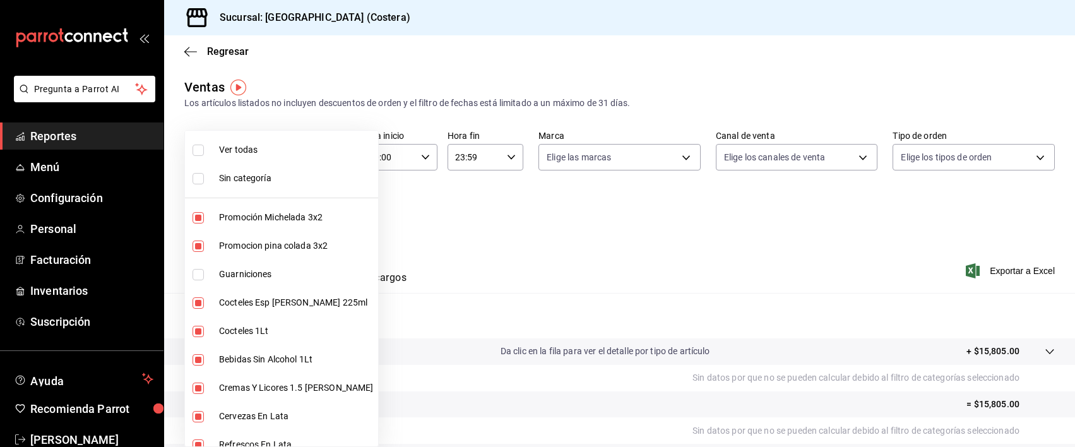
click at [499, 206] on div at bounding box center [537, 223] width 1075 height 447
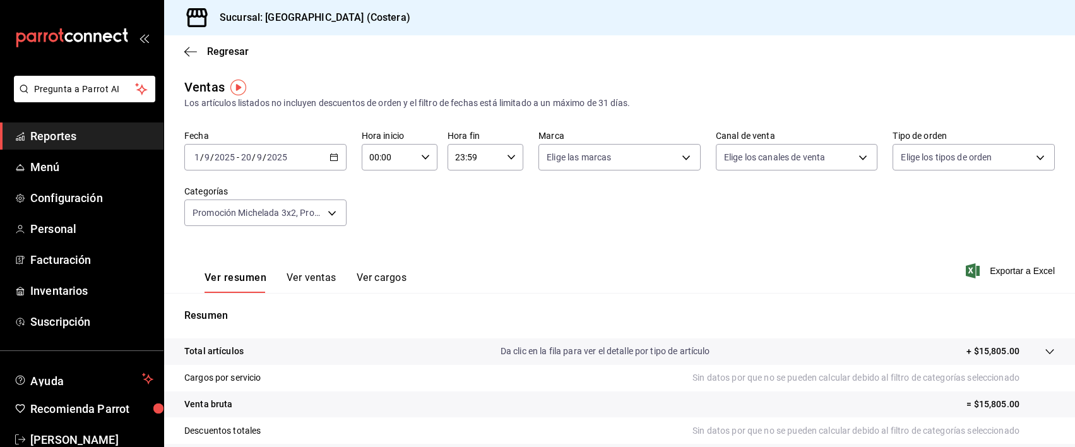
click at [51, 136] on span "Reportes" at bounding box center [91, 136] width 123 height 17
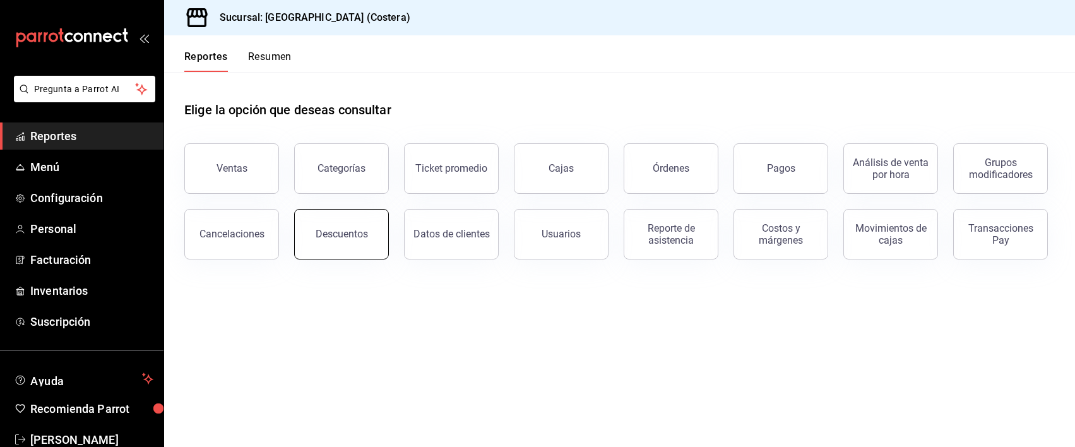
click at [341, 243] on button "Descuentos" at bounding box center [341, 234] width 95 height 51
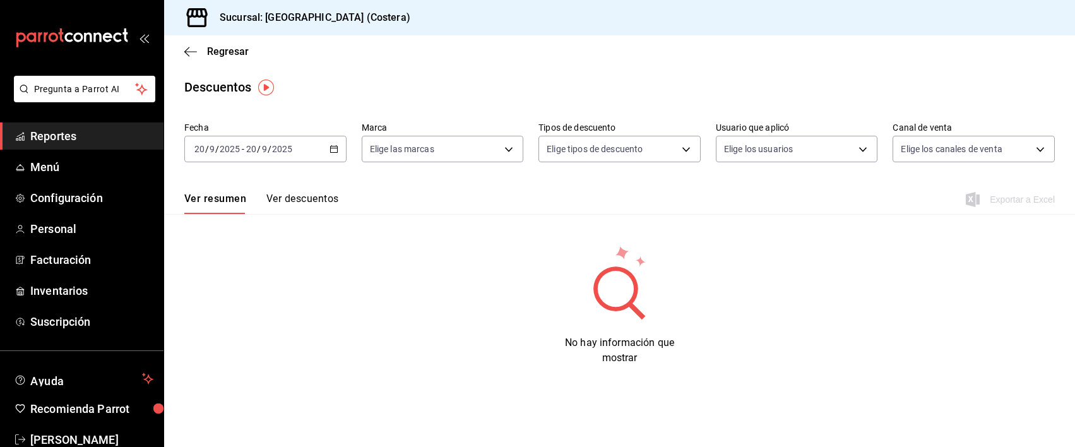
click at [324, 203] on button "Ver descuentos" at bounding box center [302, 203] width 72 height 21
click at [342, 149] on div "[DATE] [DATE] - [DATE] [DATE]" at bounding box center [265, 149] width 162 height 27
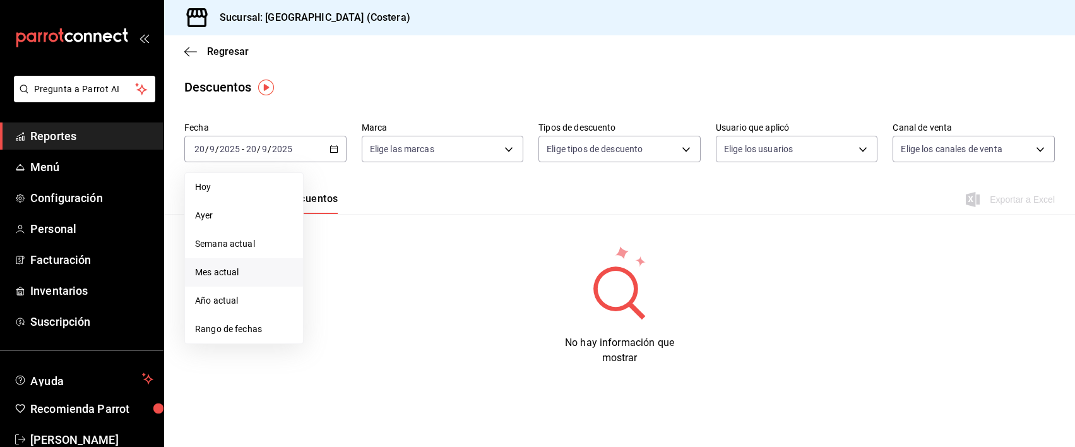
click at [250, 268] on span "Mes actual" at bounding box center [244, 272] width 98 height 13
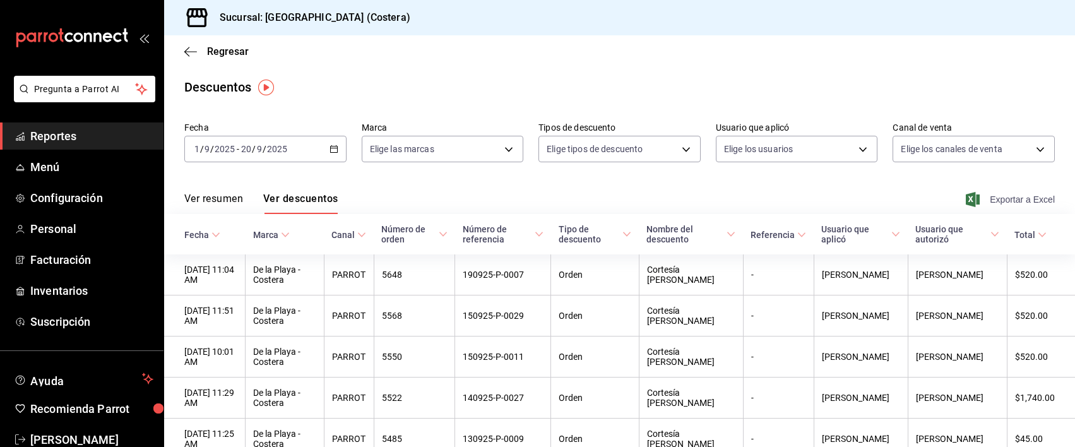
click at [1004, 196] on span "Exportar a Excel" at bounding box center [1012, 199] width 87 height 15
click at [930, 21] on div "Sucursal: [GEOGRAPHIC_DATA] (Costera)" at bounding box center [619, 17] width 911 height 35
